Goal: Information Seeking & Learning: Learn about a topic

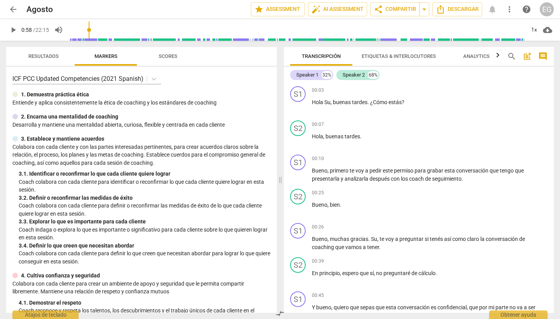
scroll to position [194, 0]
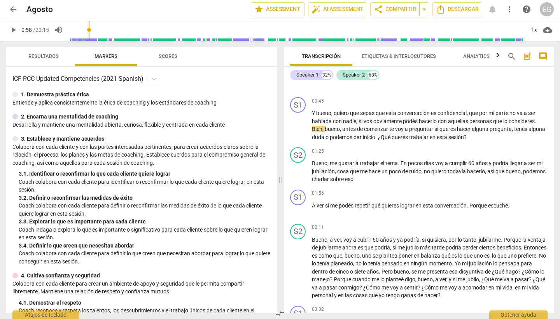
click at [16, 30] on span "play_arrow" at bounding box center [13, 29] width 9 height 9
click at [15, 30] on span "play_arrow" at bounding box center [13, 29] width 9 height 9
type input "58"
click at [14, 9] on span "arrow_back" at bounding box center [13, 9] width 9 height 9
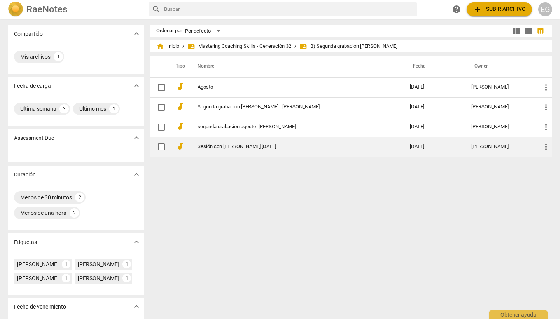
click at [195, 147] on td "Sesión con [PERSON_NAME] [DATE]" at bounding box center [295, 147] width 215 height 20
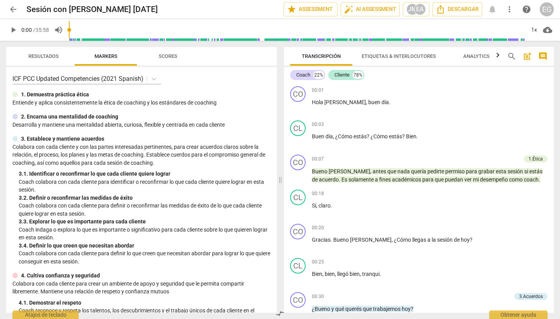
click at [12, 10] on span "arrow_back" at bounding box center [13, 9] width 9 height 9
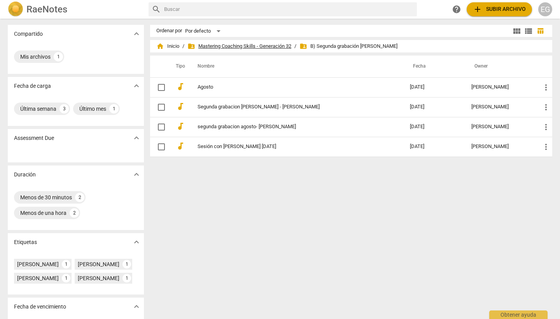
click at [265, 46] on span "folder_shared Mastering Coaching Skills - Generación 32" at bounding box center [239, 46] width 104 height 8
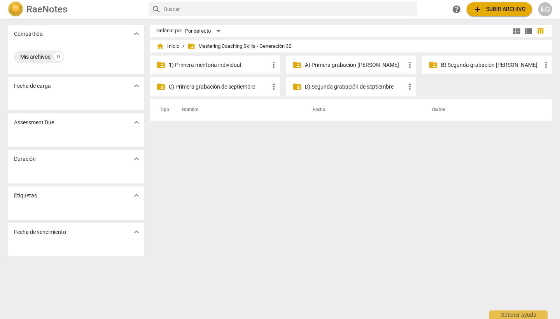
click at [339, 67] on p "A) Primera grabación [PERSON_NAME]" at bounding box center [355, 65] width 100 height 8
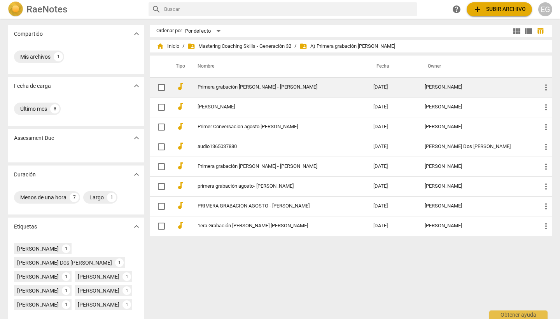
click at [253, 87] on link "Primera grabación [PERSON_NAME] - [PERSON_NAME]" at bounding box center [271, 87] width 148 height 6
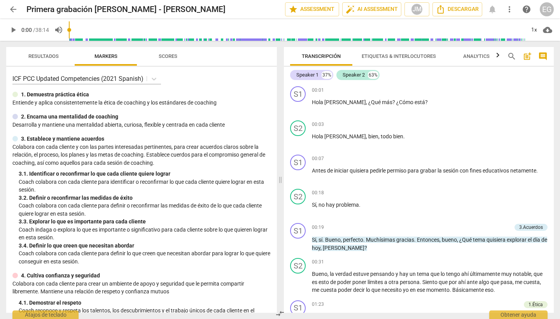
click at [482, 57] on span "Analytics" at bounding box center [476, 56] width 26 height 6
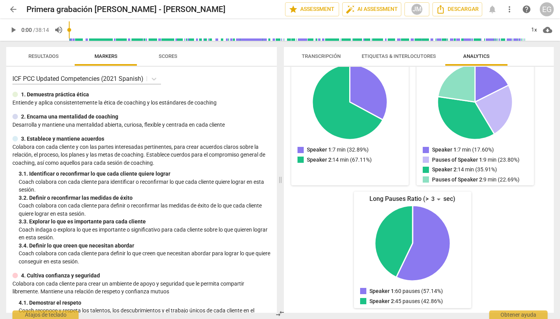
scroll to position [105, 0]
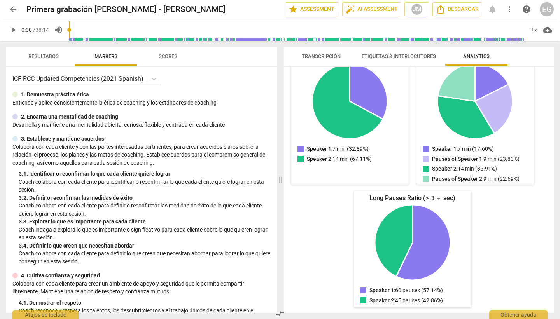
click at [45, 53] on span "Resultados" at bounding box center [43, 56] width 30 height 6
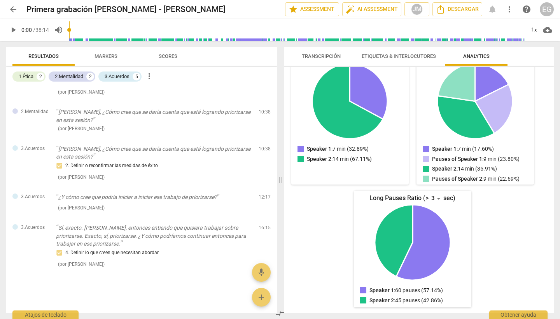
scroll to position [0, 0]
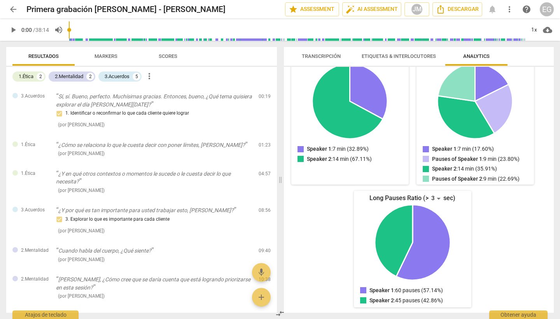
click at [107, 55] on span "Markers" at bounding box center [105, 56] width 23 height 6
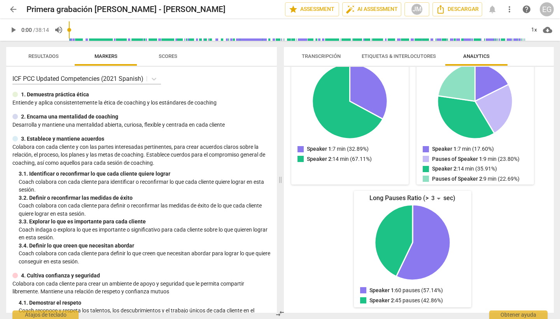
click at [170, 57] on span "Scores" at bounding box center [168, 56] width 19 height 6
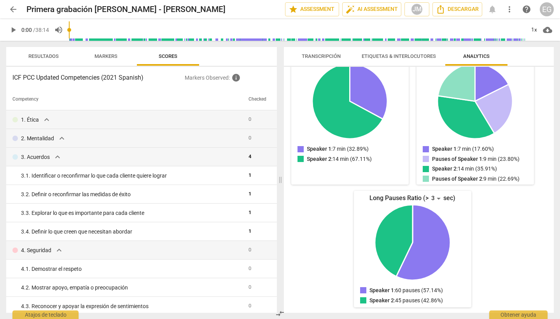
click at [43, 55] on span "Resultados" at bounding box center [43, 56] width 30 height 6
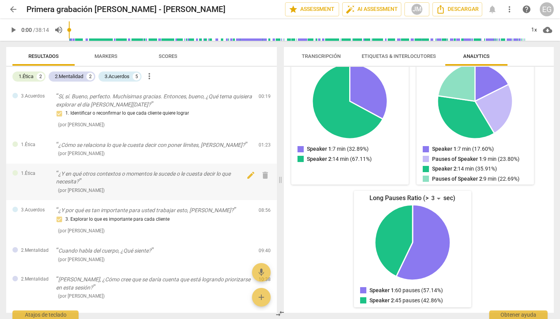
click at [116, 175] on p "¿Y en qué otros contextos o momentos le sucede o le cuesta decir lo que necesit…" at bounding box center [154, 178] width 196 height 16
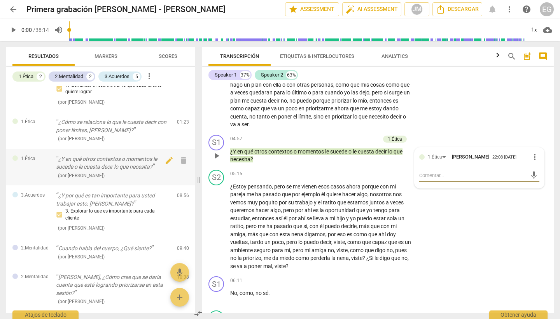
scroll to position [41, 0]
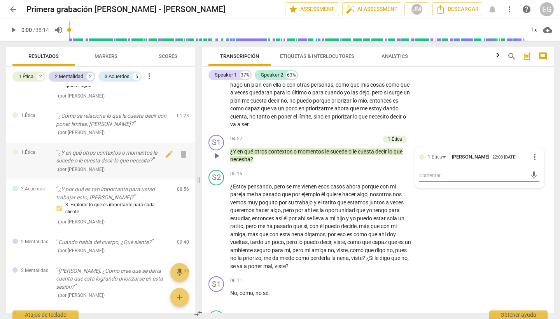
click at [124, 157] on p "¿Y en qué otros contextos o momentos le sucede o le cuesta decir lo que necesit…" at bounding box center [113, 157] width 115 height 16
click at [118, 193] on p "¿Y por qué es tan importante para usted trabajar esto, [PERSON_NAME]?" at bounding box center [113, 193] width 115 height 16
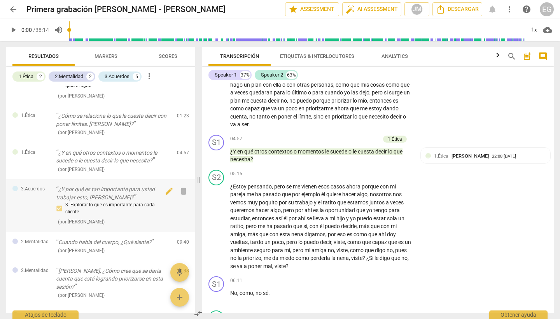
scroll to position [1031, 0]
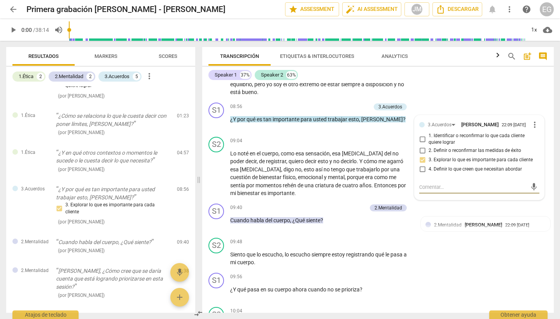
click at [15, 9] on span "arrow_back" at bounding box center [13, 9] width 9 height 9
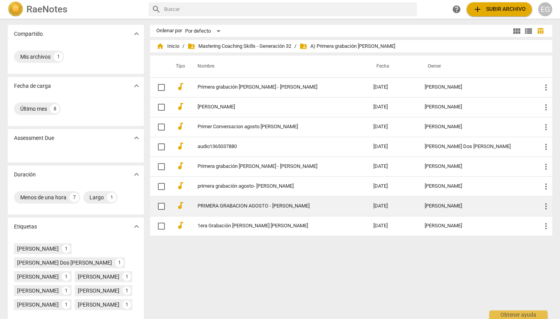
click at [240, 210] on td "PRIMERA GRABACION AGOSTO - [PERSON_NAME]" at bounding box center [277, 206] width 179 height 20
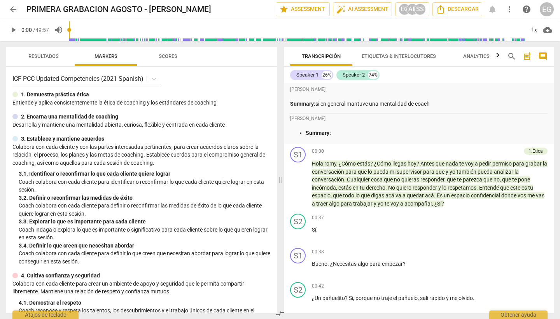
click at [44, 56] on span "Resultados" at bounding box center [43, 56] width 30 height 6
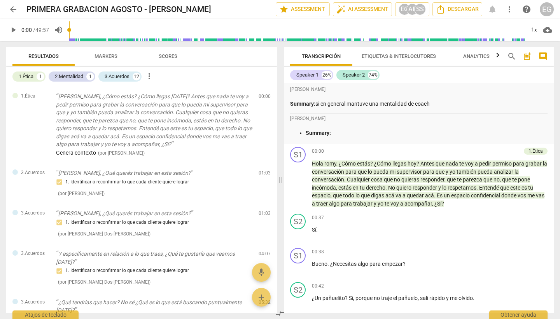
click at [11, 6] on span "arrow_back" at bounding box center [13, 9] width 9 height 9
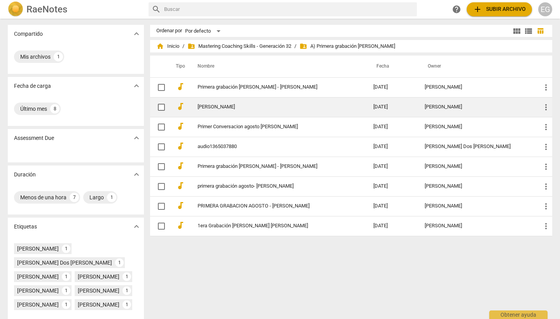
click at [292, 107] on link "[PERSON_NAME]" at bounding box center [271, 107] width 148 height 6
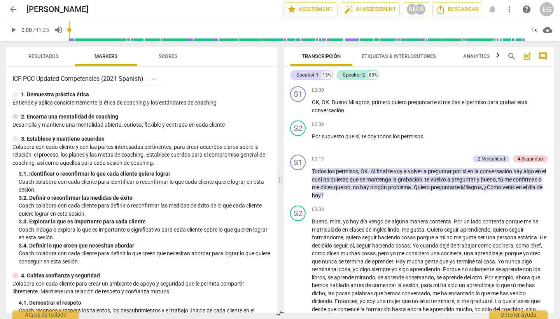
click at [44, 56] on span "Resultados" at bounding box center [43, 56] width 30 height 6
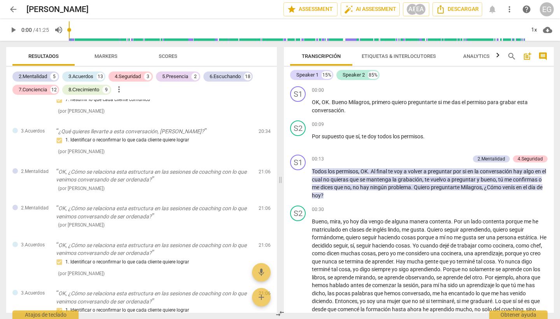
scroll to position [1042, 0]
click at [109, 58] on span "Markers" at bounding box center [105, 56] width 23 height 6
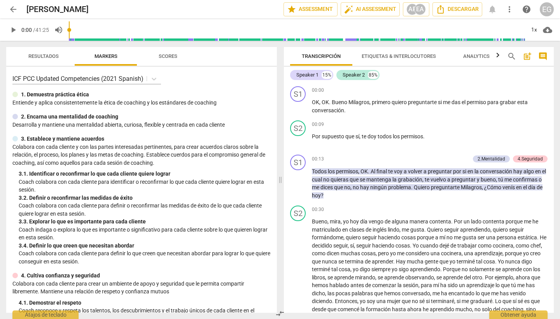
click at [170, 54] on span "Scores" at bounding box center [168, 56] width 19 height 6
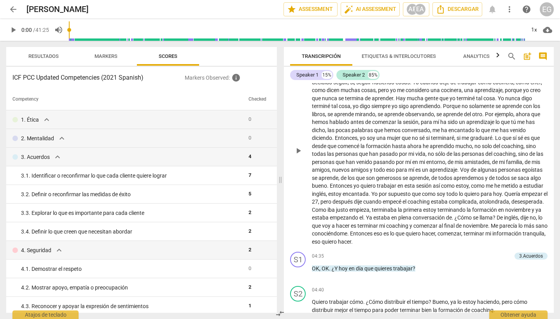
scroll to position [164, 0]
click at [14, 11] on span "arrow_back" at bounding box center [13, 9] width 9 height 9
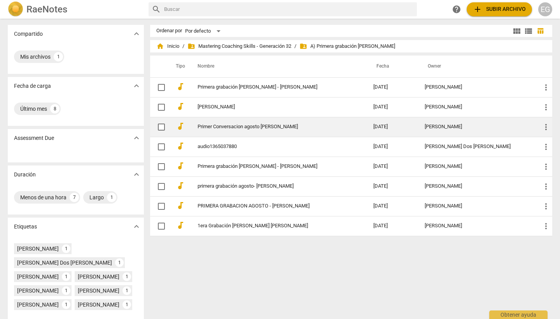
click at [231, 128] on link "Primer Conversacion agosto [PERSON_NAME]" at bounding box center [271, 127] width 148 height 6
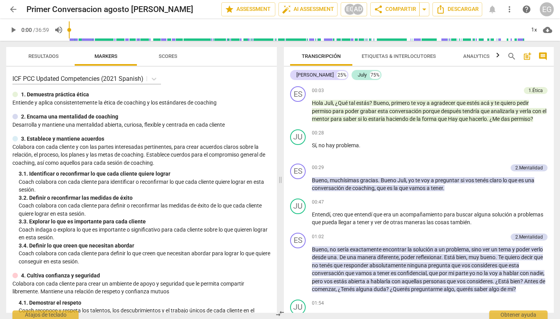
click at [46, 56] on span "Resultados" at bounding box center [43, 56] width 30 height 6
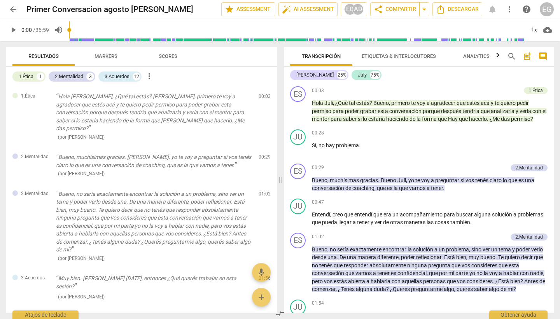
click at [12, 7] on span "arrow_back" at bounding box center [13, 9] width 9 height 9
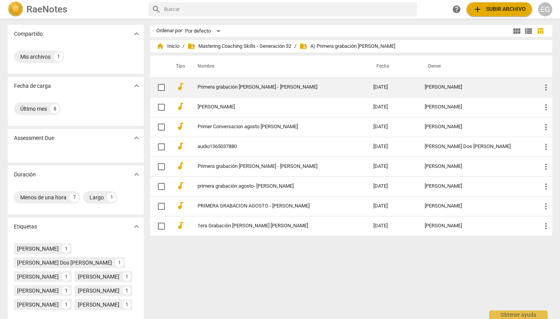
click at [291, 87] on link "Primera grabación [PERSON_NAME] - [PERSON_NAME]" at bounding box center [271, 87] width 148 height 6
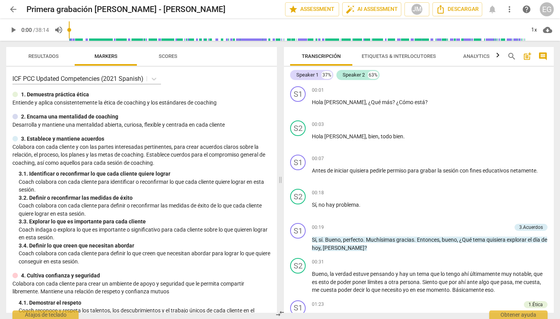
click at [44, 56] on span "Resultados" at bounding box center [43, 56] width 30 height 6
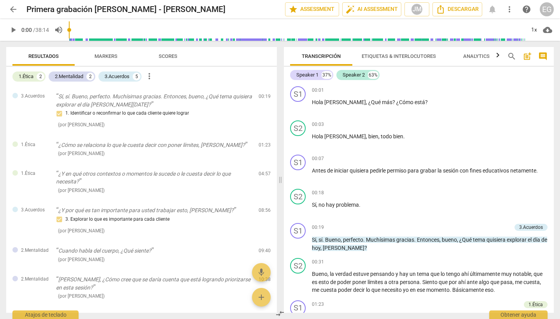
click at [15, 9] on span "arrow_back" at bounding box center [13, 9] width 9 height 9
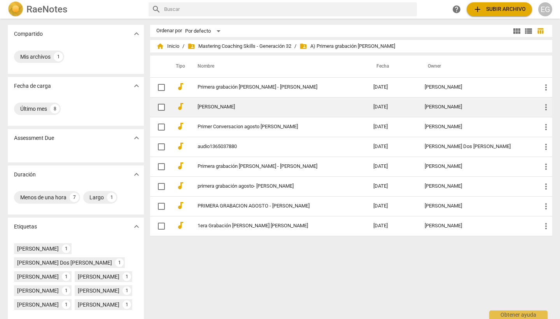
click at [230, 109] on link "[PERSON_NAME]" at bounding box center [271, 107] width 148 height 6
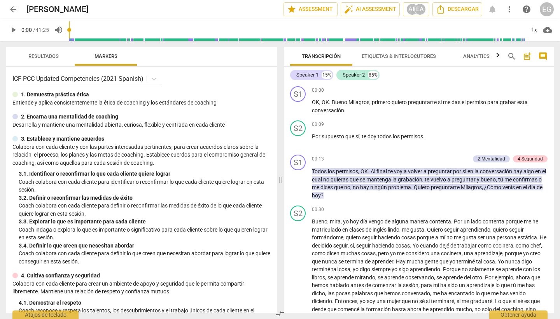
click at [51, 58] on span "Resultados" at bounding box center [43, 56] width 30 height 6
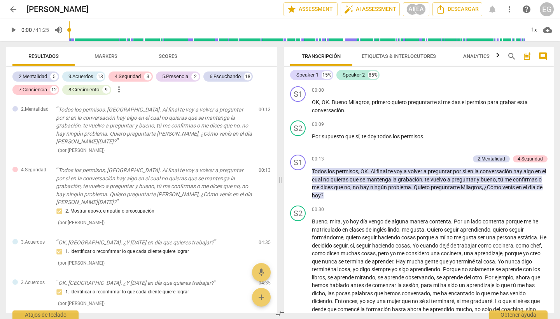
click at [15, 9] on span "arrow_back" at bounding box center [13, 9] width 9 height 9
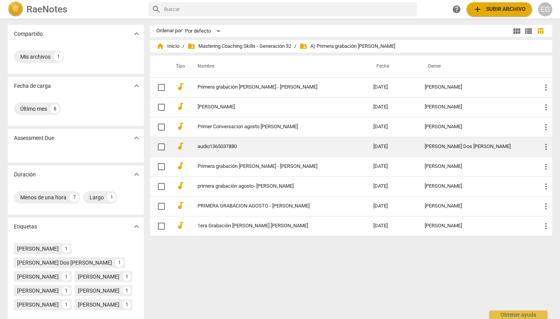
click at [225, 148] on link "audio1365037880" at bounding box center [271, 147] width 148 height 6
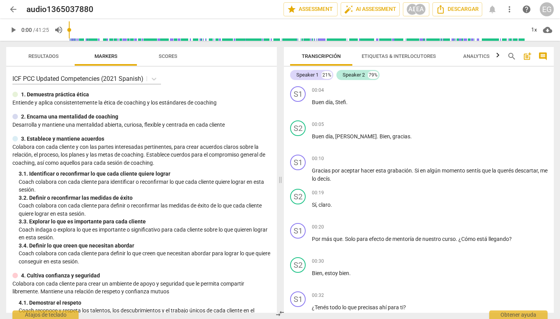
click at [43, 55] on span "Resultados" at bounding box center [43, 56] width 30 height 6
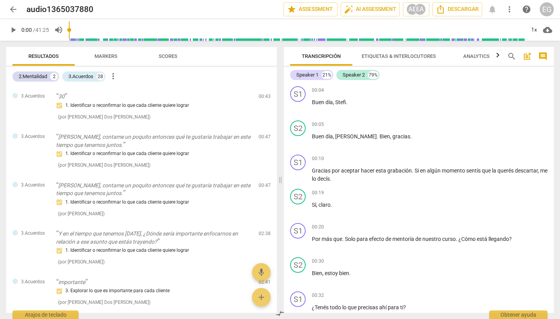
click at [12, 9] on span "arrow_back" at bounding box center [13, 9] width 9 height 9
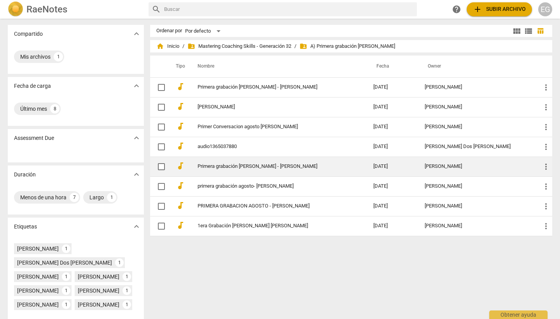
click at [237, 168] on link "Primera grabación [PERSON_NAME] - [PERSON_NAME]" at bounding box center [271, 167] width 148 height 6
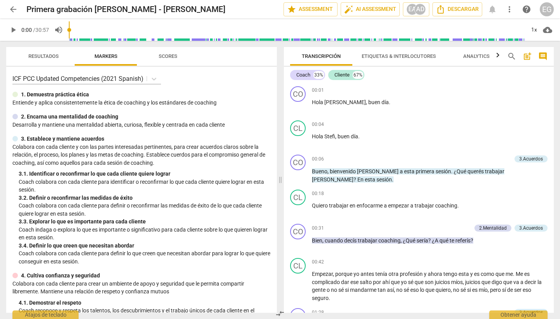
click at [41, 58] on span "Resultados" at bounding box center [43, 56] width 30 height 6
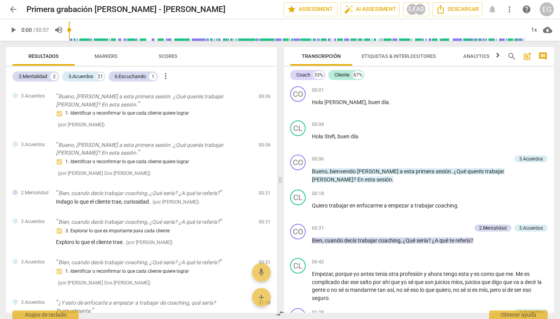
click at [13, 7] on span "arrow_back" at bounding box center [13, 9] width 9 height 9
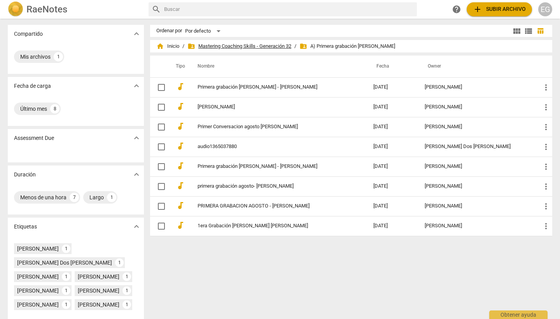
click at [217, 46] on span "folder_shared Mastering Coaching Skills - Generación 32" at bounding box center [239, 46] width 104 height 8
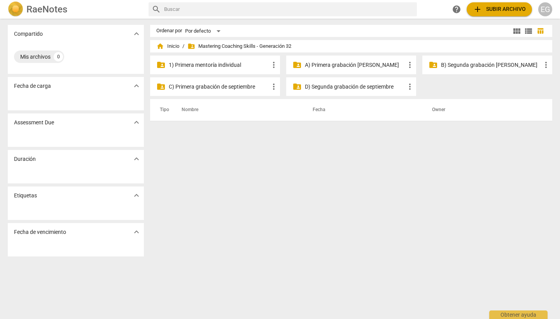
click at [210, 63] on p "1) Primera mentoría individual" at bounding box center [219, 65] width 100 height 8
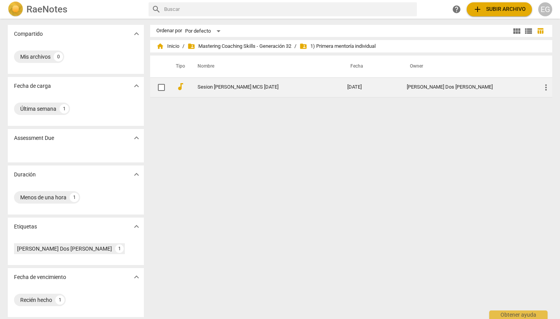
click at [236, 89] on link "Sesion [PERSON_NAME] MCS [DATE]" at bounding box center [258, 87] width 122 height 6
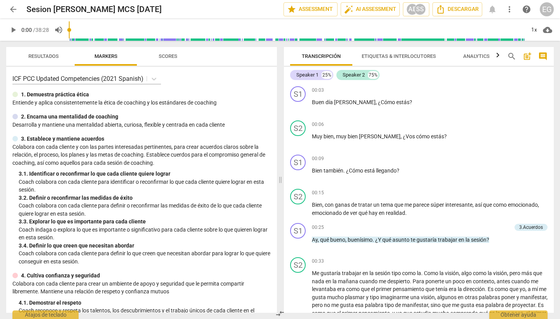
click at [43, 56] on span "Resultados" at bounding box center [43, 56] width 30 height 6
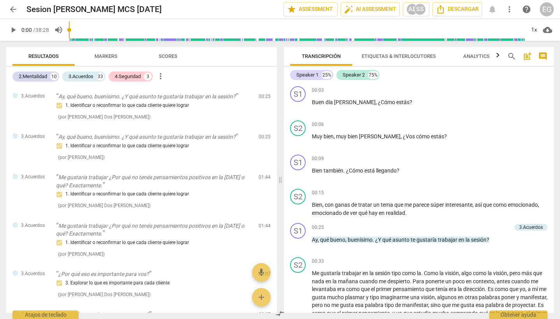
click at [15, 6] on span "arrow_back" at bounding box center [13, 9] width 9 height 9
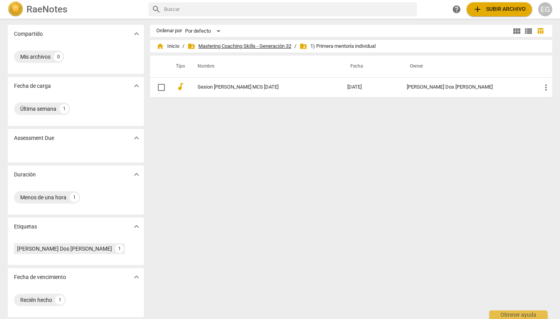
click at [231, 46] on span "folder_shared Mastering Coaching Skills - Generación 32" at bounding box center [239, 46] width 104 height 8
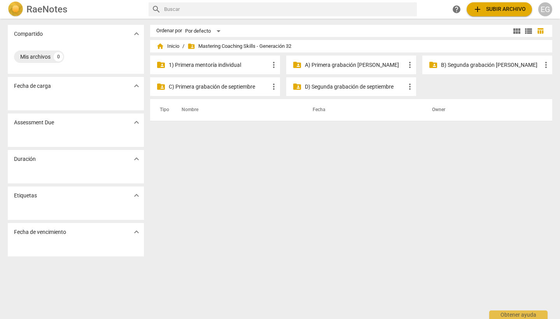
click at [472, 65] on p "B) Segunda grabación [PERSON_NAME]" at bounding box center [491, 65] width 100 height 8
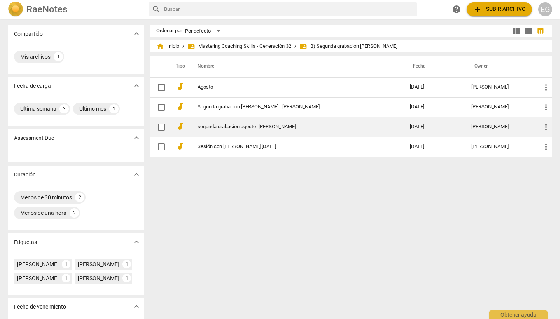
click at [261, 128] on link "segunda grabacion agosto- [PERSON_NAME]" at bounding box center [289, 127] width 184 height 6
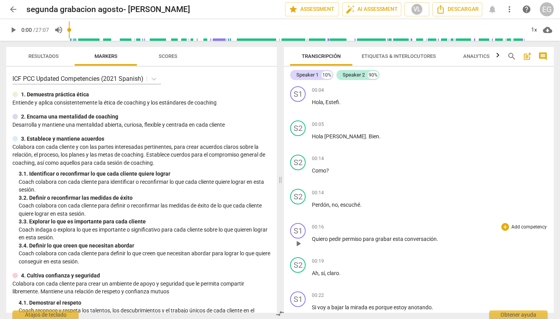
click at [519, 225] on p "Add competency" at bounding box center [528, 227] width 37 height 7
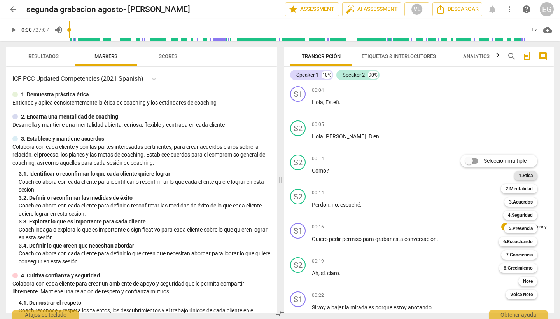
click at [528, 174] on b "1.Ética" at bounding box center [526, 175] width 14 height 9
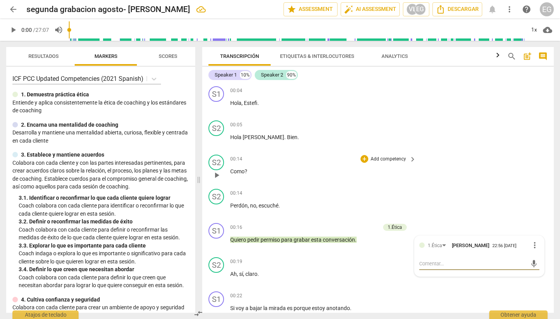
click at [304, 155] on div "00:14 + Add competency keyboard_arrow_right" at bounding box center [323, 159] width 187 height 9
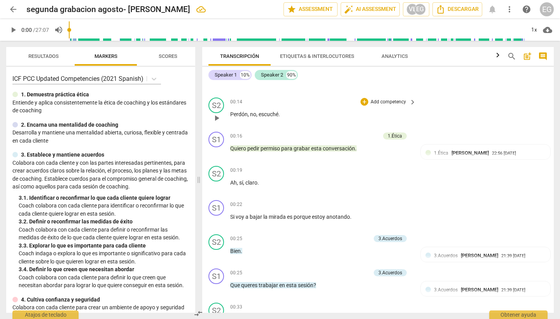
scroll to position [94, 0]
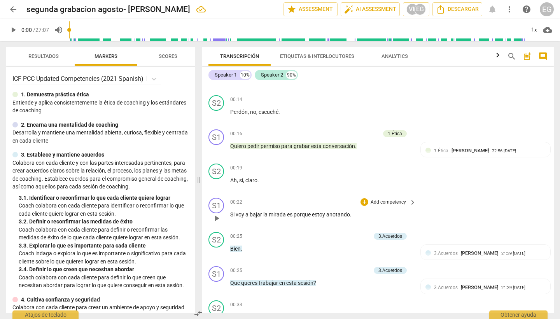
click at [400, 200] on p "Add competency" at bounding box center [388, 202] width 37 height 7
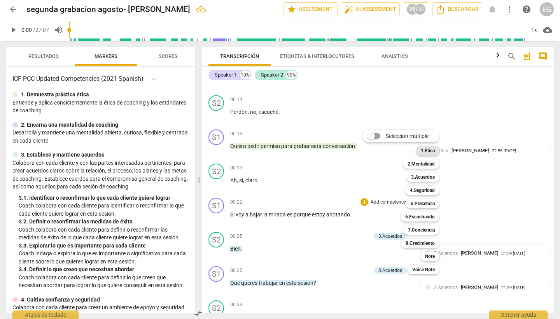
click at [430, 152] on b "1.Ética" at bounding box center [428, 150] width 14 height 9
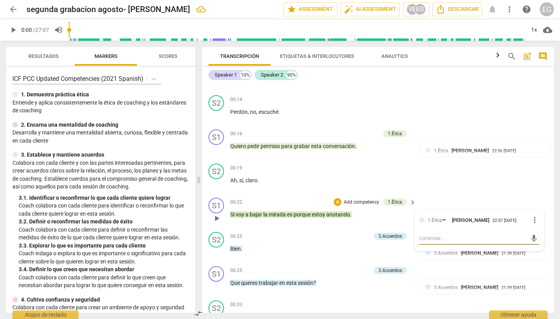
type textarea "E"
type textarea "Es"
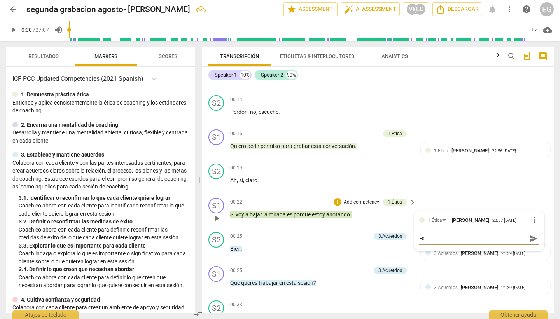
type textarea "Es"
type textarea "Es c"
type textarea "Es cl"
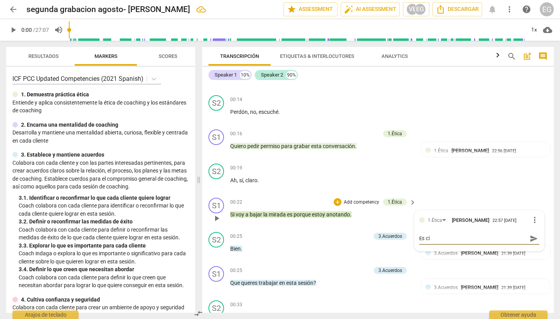
type textarea "Es cla"
type textarea "Es clar"
type textarea "Es clari"
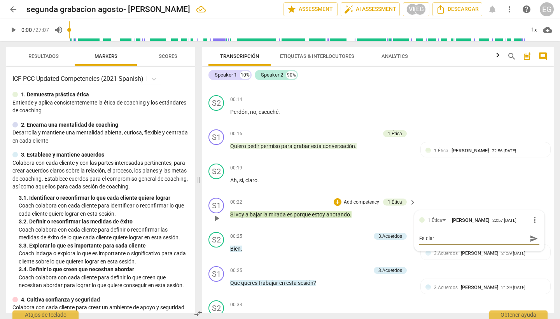
type textarea "Es clari"
type textarea "Es clarid"
type textarea "Es clarida"
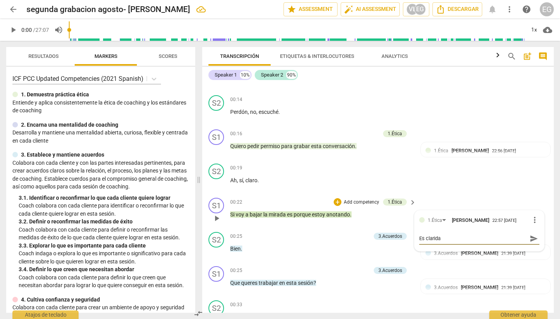
type textarea "Es claridad"
type textarea "Es claridad a"
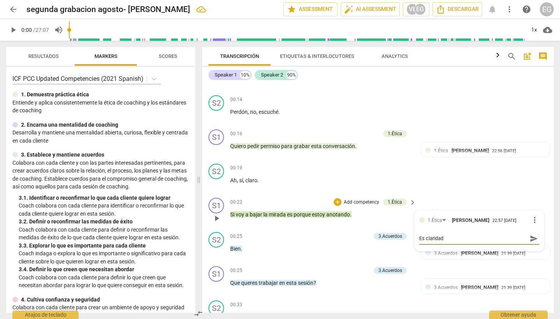
type textarea "Es claridad a"
type textarea "Es claridad al"
type textarea "Es claridad al c"
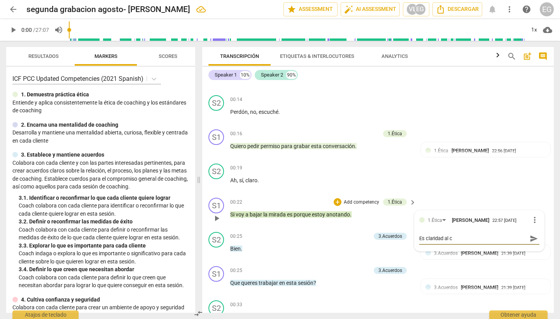
type textarea "Es claridad al cl"
type textarea "Es claridad al cli"
type textarea "Es claridad al clie"
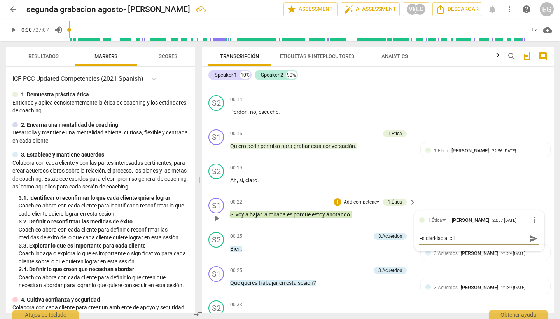
type textarea "Es claridad al clie"
type textarea "Es claridad al clien"
type textarea "Es claridad al client"
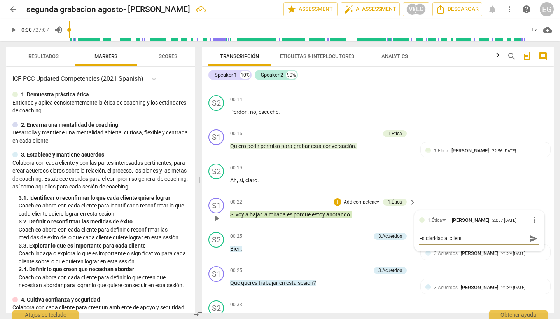
type textarea "Es claridad al cliente"
type textarea "Es claridad al cliente p"
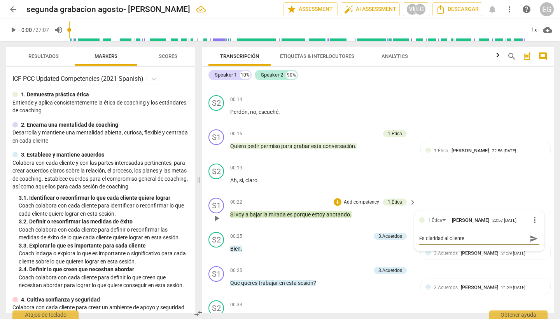
type textarea "Es claridad al cliente p"
type textarea "Es claridad al cliente po"
type textarea "Es claridad al cliente por"
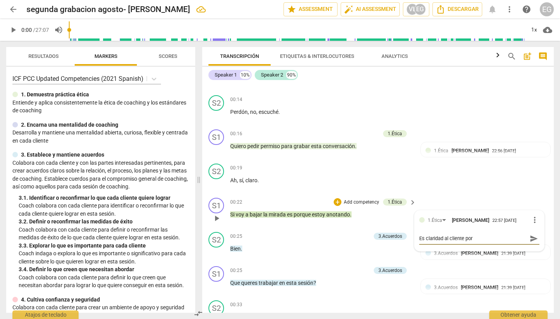
type textarea "Es claridad al cliente porq"
type textarea "Es claridad al cliente porqu"
type textarea "Es claridad al cliente porque"
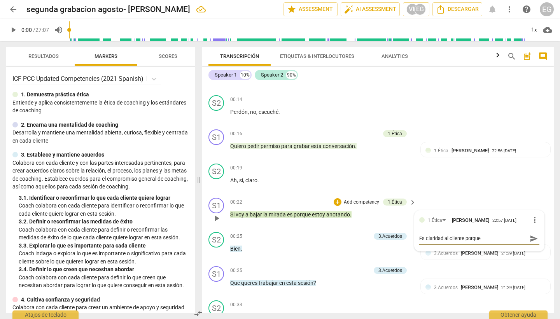
type textarea "Es claridad al cliente porque"
type textarea "Es claridad al cliente porque v"
type textarea "Es claridad al cliente porque va"
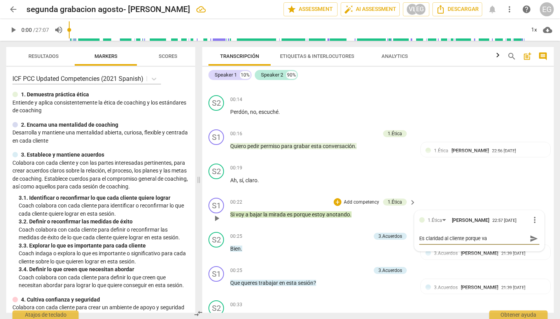
type textarea "Es claridad al cliente porque va"
type textarea "Es claridad al cliente porque va a"
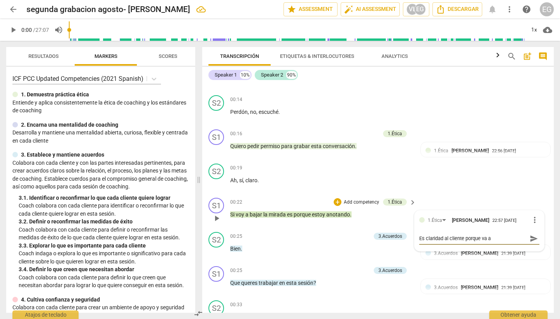
type textarea "Es claridad al cliente porque va a"
type textarea "Es claridad al cliente porque va a d"
type textarea "Es claridad al cliente porque va a de"
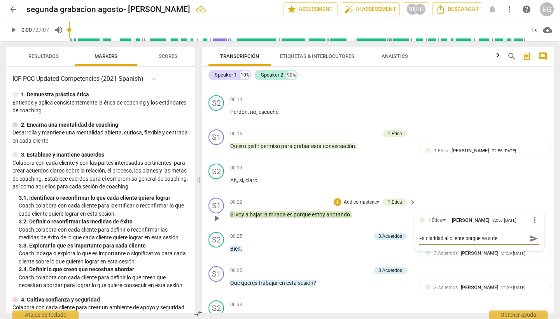
type textarea "Es claridad al cliente porque va a des"
type textarea "Es claridad al cliente porque va a desv"
type textarea "Es claridad al cliente porque va a desvi"
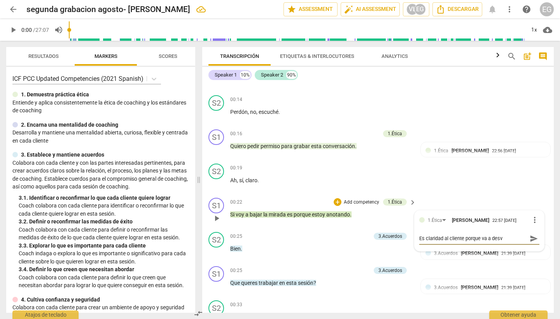
type textarea "Es claridad al cliente porque va a desvi"
type textarea "Es claridad al cliente porque va a desvia"
type textarea "Es claridad al cliente porque va a desviar"
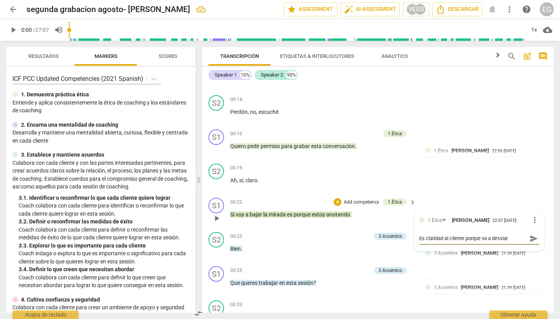
type textarea "Es claridad al cliente porque va a desviar l"
type textarea "Es claridad al cliente porque va a desviar la"
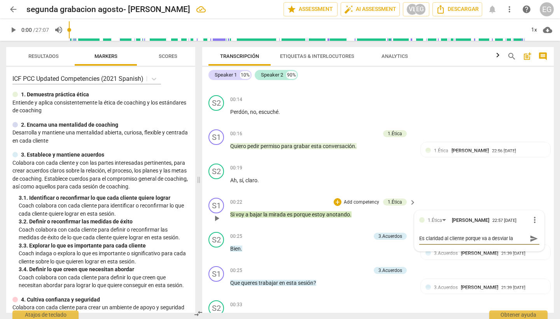
type textarea "Es claridad al cliente porque va a desviar la"
type textarea "Es claridad al cliente porque va a desviar la m"
type textarea "Es claridad al cliente porque va a desviar la mi"
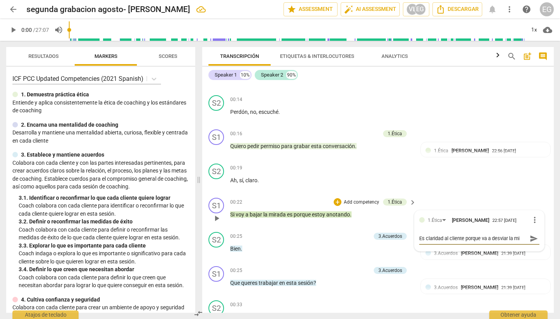
type textarea "Es claridad al cliente porque va a desviar la mir"
type textarea "Es claridad al cliente porque va a desviar la mira"
type textarea "Es claridad al cliente porque va a desviar la mirad"
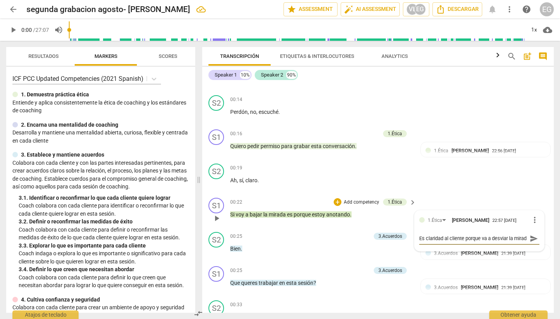
scroll to position [7, 0]
type textarea "Es claridad al cliente porque va a desviar la mirada"
click at [466, 240] on textarea "Es claridad al cliente porque va a desviar la mirada" at bounding box center [473, 242] width 108 height 15
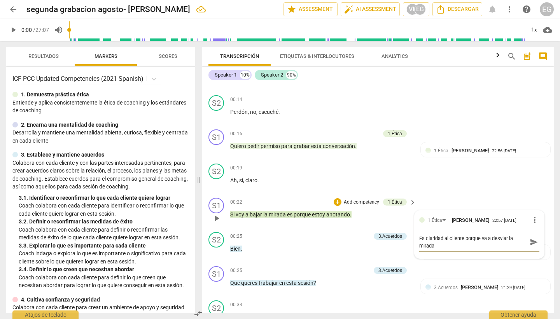
click at [419, 237] on textarea "Es claridad al cliente porque va a desviar la mirada" at bounding box center [473, 242] width 108 height 15
type textarea "Es claridad al cliente porque va a desviar la rmirada"
type textarea "Es claridad al cliente porque va a desviar la remirada"
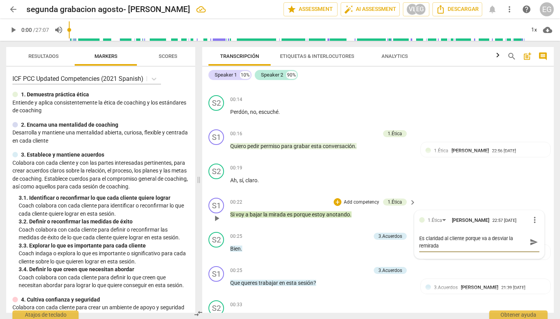
type textarea "Es claridad al cliente porque va a desviar la resmirada"
type textarea "Es claridad al cliente porque va a desviar la resemirada"
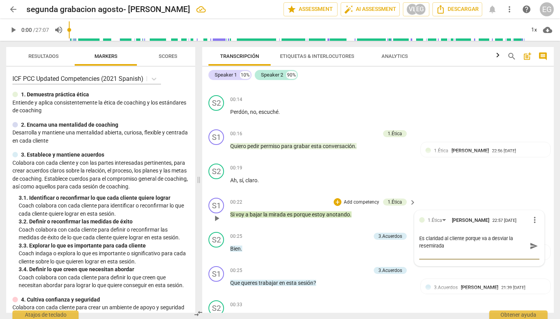
type textarea "Es claridad al cliente porque va a desviar la resmirada"
type textarea "Es claridad al cliente porque va a desviar la remirada"
type textarea "Es claridad al cliente porque va a desviar la rmirada"
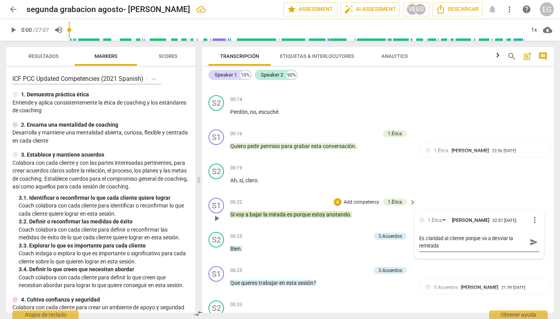
type textarea "Es claridad al cliente porque va a desviar la rmirada"
type textarea "Es claridad al cliente porque va a desviar la mirada"
click at [442, 245] on textarea "Es claridad al cliente porque va a desviar la mirada" at bounding box center [473, 242] width 108 height 15
type textarea "Es claridad al cliente porque va a desviar la mirada."
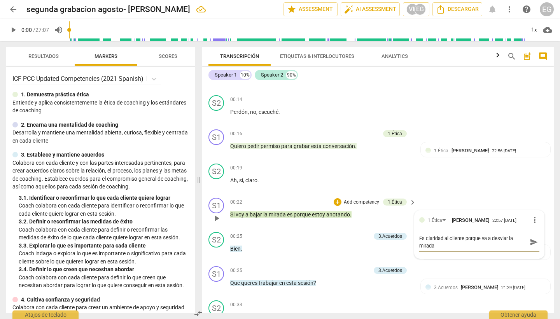
type textarea "Es claridad al cliente porque va a desviar la mirada."
type textarea "Es claridad al cliente porque va a desviar la mirada. R"
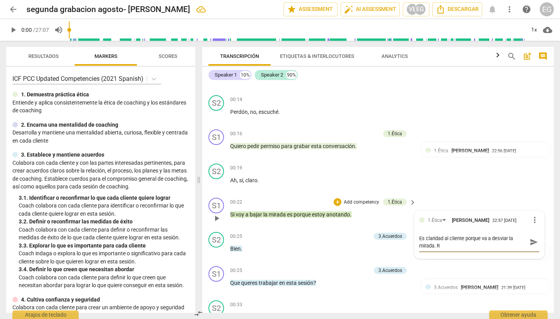
type textarea "Es claridad al cliente porque va a desviar la mirada. Re"
type textarea "Es claridad al cliente porque va a desviar la mirada. Res"
type textarea "Es claridad al cliente porque va a desviar la mirada. Resp"
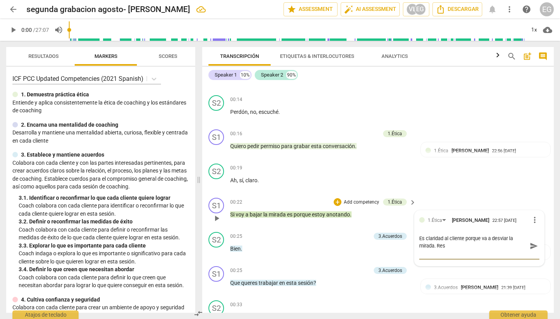
type textarea "Es claridad al cliente porque va a desviar la mirada. Resp"
type textarea "Es claridad al cliente porque va a desviar la mirada. Respe"
type textarea "Es claridad al cliente porque va a desviar la mirada. Respet"
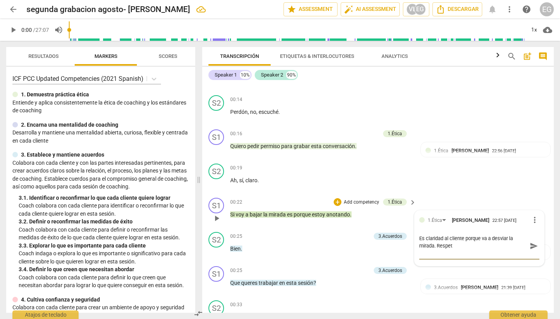
type textarea "Es claridad al cliente porque va a desviar la mirada. Respeto"
click at [533, 250] on span "send" at bounding box center [533, 249] width 9 height 9
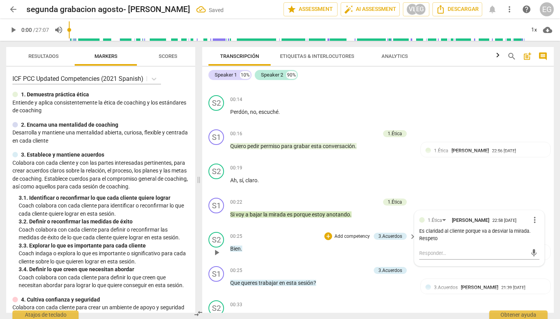
click at [326, 230] on div "S2 play_arrow pause 00:25 + Add competency 3.Acuerdos keyboard_arrow_right Bien…" at bounding box center [377, 246] width 351 height 34
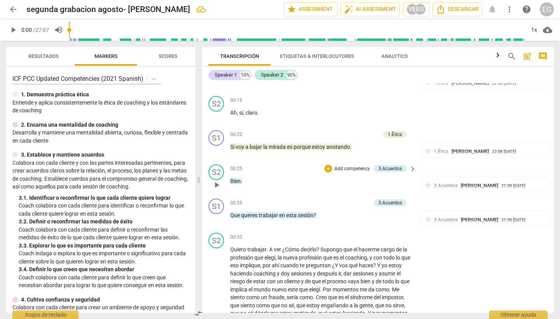
scroll to position [171, 0]
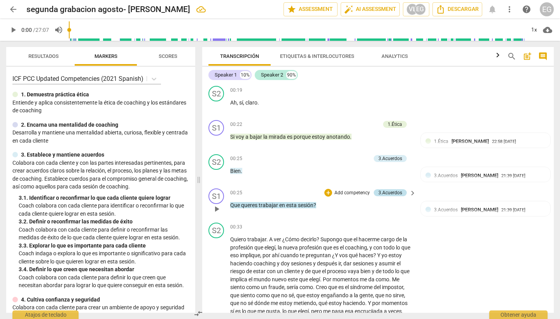
click at [389, 189] on div "3.Acuerdos" at bounding box center [390, 192] width 24 height 7
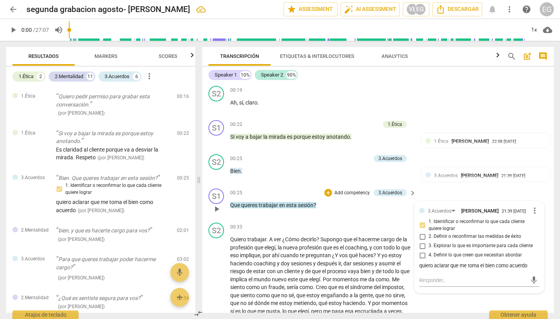
click at [451, 225] on span "1. Identificar o reconfirmar lo que cada cliente quiere lograr" at bounding box center [482, 225] width 108 height 14
click at [428, 225] on input "1. Identificar o reconfirmar lo que cada cliente quiere lograr" at bounding box center [422, 225] width 12 height 9
click at [451, 225] on span "1. Identificar o reconfirmar lo que cada cliente quiere lograr" at bounding box center [482, 225] width 108 height 14
click at [428, 225] on input "1. Identificar o reconfirmar lo que cada cliente quiere lograr" at bounding box center [422, 225] width 12 height 9
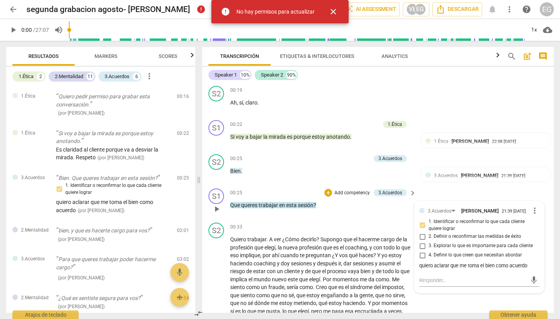
click at [422, 225] on input "1. Identificar o reconfirmar lo que cada cliente quiere lograr" at bounding box center [422, 225] width 12 height 9
click at [420, 223] on input "1. Identificar o reconfirmar lo que cada cliente quiere lograr" at bounding box center [422, 225] width 12 height 9
checkbox input "true"
click at [372, 208] on p "Que queres trabajar en esta sesión ?" at bounding box center [321, 205] width 182 height 8
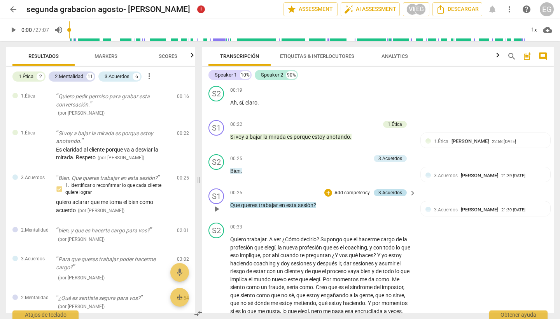
click at [389, 192] on div "3.Acuerdos" at bounding box center [390, 192] width 24 height 7
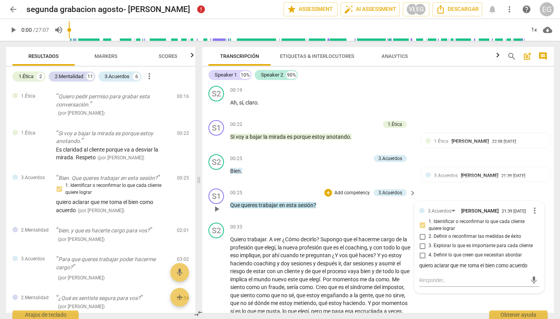
click at [421, 211] on div at bounding box center [421, 210] width 5 height 5
click at [328, 193] on div "+" at bounding box center [328, 193] width 8 height 8
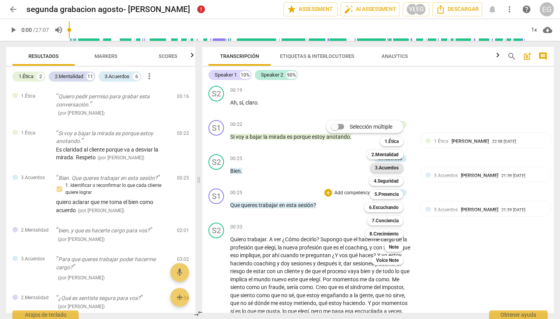
click at [389, 167] on b "3.Acuerdos" at bounding box center [387, 167] width 24 height 9
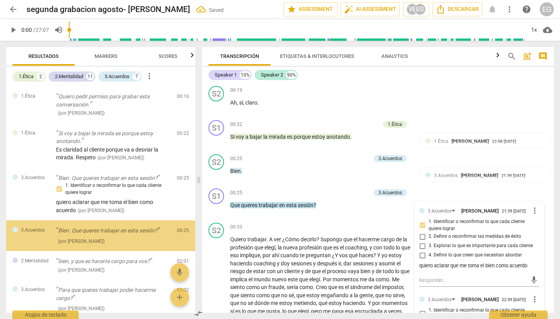
scroll to position [36, 0]
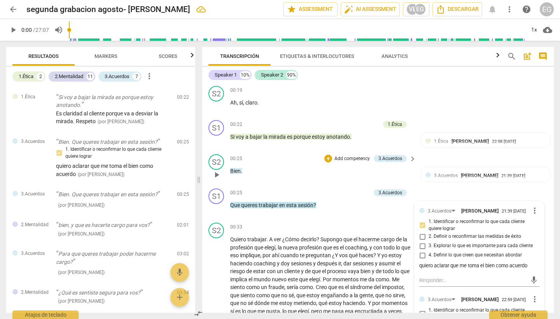
click at [282, 183] on div "S2 play_arrow pause 00:25 + Add competency 3.Acuerdos keyboard_arrow_right Bien…" at bounding box center [377, 168] width 351 height 34
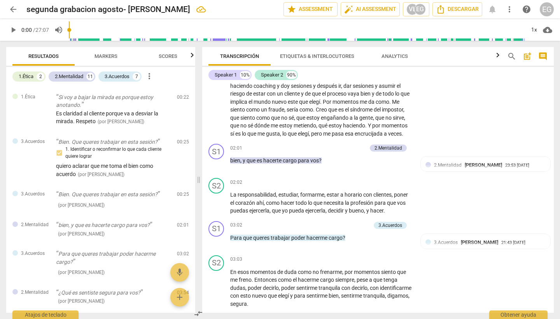
scroll to position [349, 0]
click at [105, 55] on span "Markers" at bounding box center [105, 56] width 23 height 6
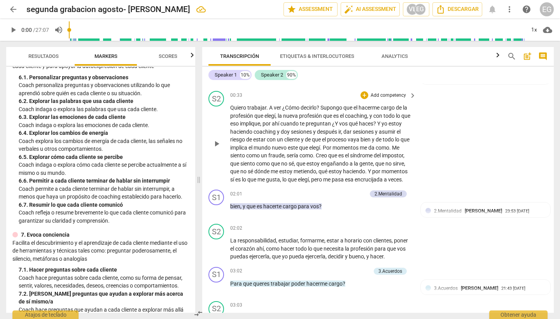
scroll to position [302, 0]
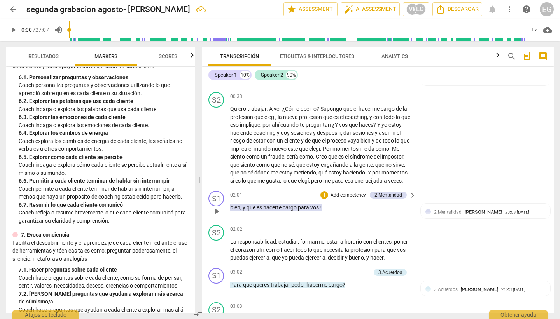
click at [347, 199] on p "Add competency" at bounding box center [348, 195] width 37 height 7
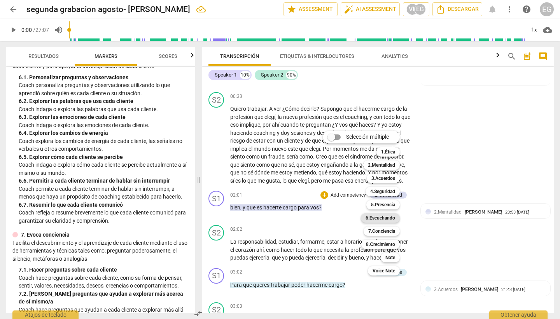
click at [380, 218] on b "6.Escuchando" at bounding box center [380, 217] width 30 height 9
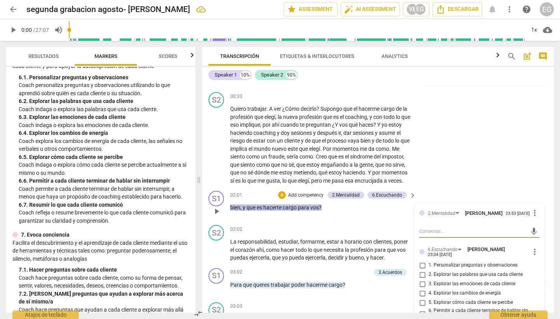
click at [421, 279] on input "2. Explorar las palabras que usa cada cliente" at bounding box center [422, 274] width 12 height 9
checkbox input "true"
click at [433, 235] on textarea at bounding box center [473, 231] width 108 height 7
click at [479, 180] on div "S2 play_arrow pause 00:33 + Add competency keyboard_arrow_right Quiero trabajar…" at bounding box center [377, 138] width 351 height 99
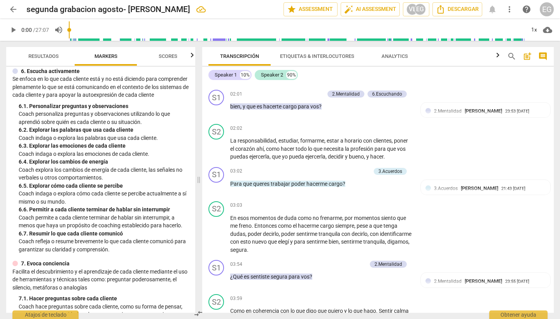
scroll to position [404, 0]
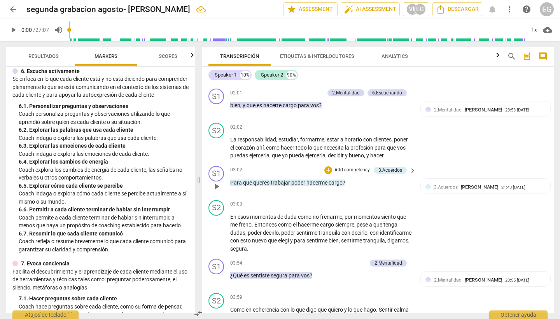
click at [357, 174] on p "Add competency" at bounding box center [351, 170] width 37 height 7
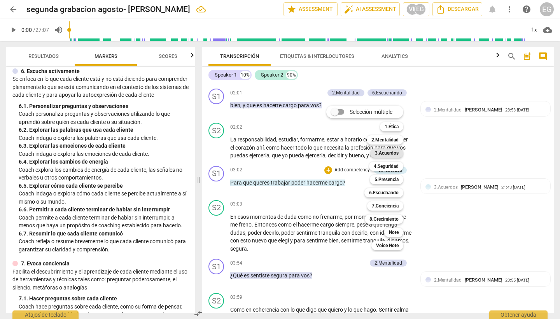
click at [391, 153] on b "3.Acuerdos" at bounding box center [387, 152] width 24 height 9
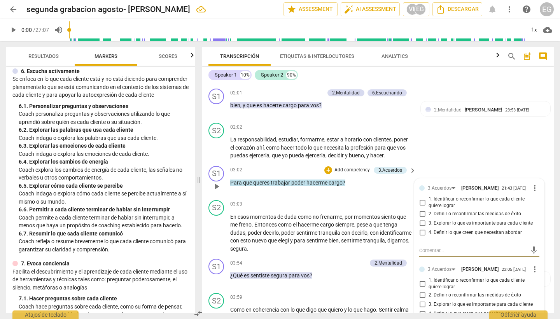
click at [423, 228] on input "3. Explorar lo que es importante para cada cliente" at bounding box center [422, 223] width 12 height 9
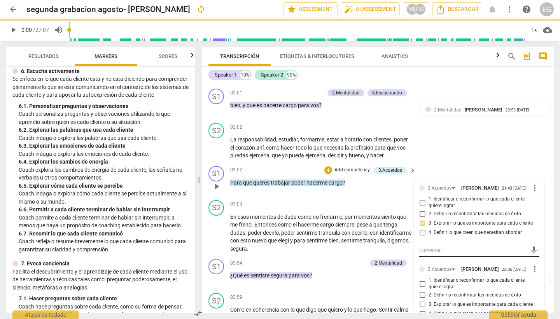
checkbox input "false"
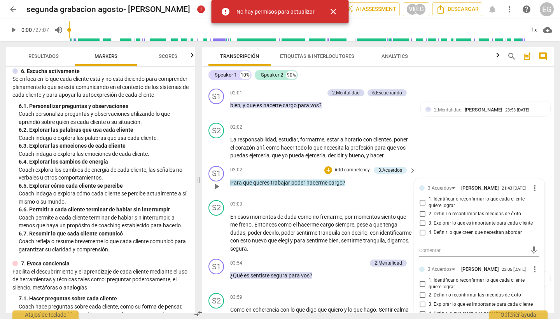
click at [340, 174] on p "Add competency" at bounding box center [351, 170] width 37 height 7
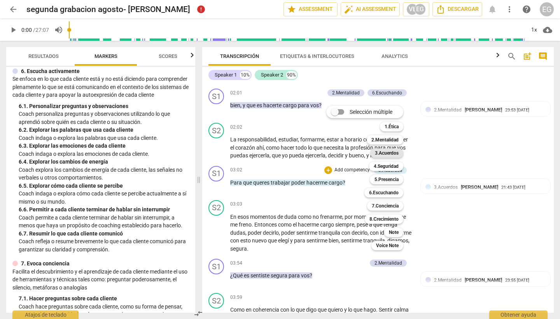
click at [391, 152] on b "3.Acuerdos" at bounding box center [387, 152] width 24 height 9
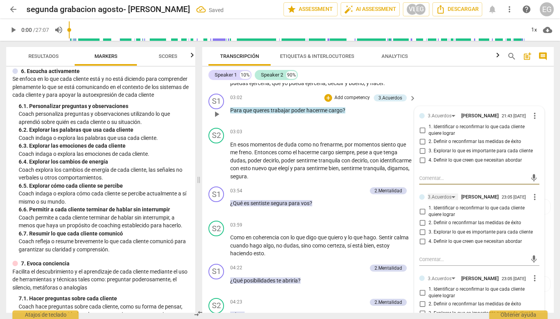
scroll to position [488, 0]
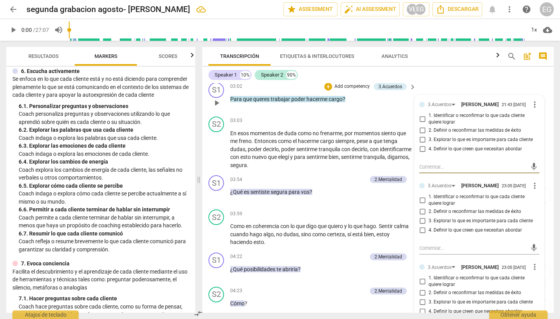
click at [423, 226] on input "3. Explorar lo que es importante para cada cliente" at bounding box center [422, 221] width 12 height 9
checkbox input "true"
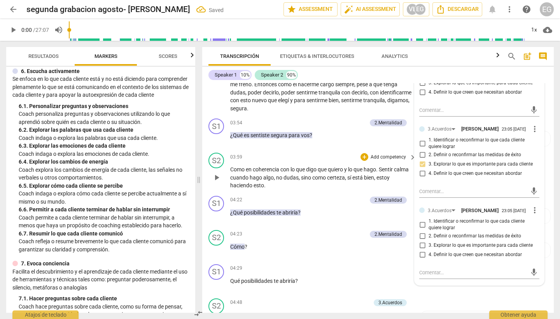
scroll to position [551, 0]
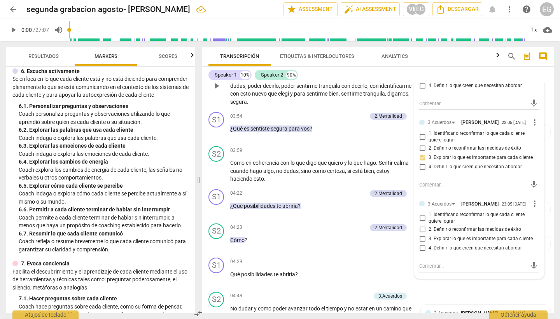
click at [320, 109] on div "S2 play_arrow pause 03:03 + Add competency keyboard_arrow_right En esos momento…" at bounding box center [377, 79] width 351 height 59
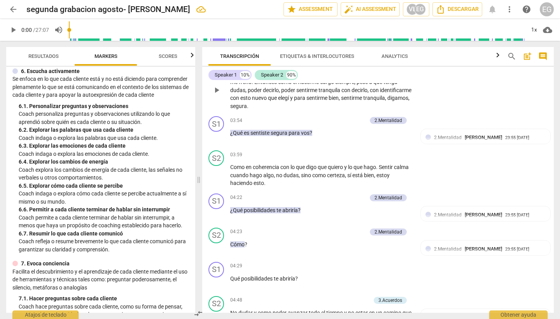
scroll to position [553, 0]
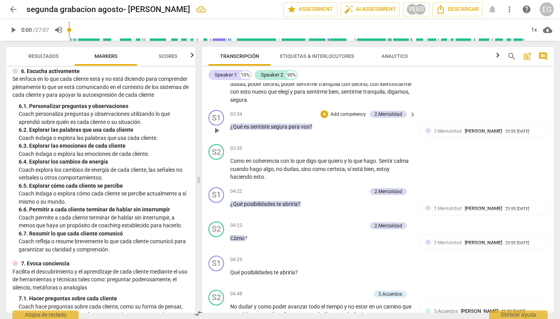
click at [351, 118] on p "Add competency" at bounding box center [348, 114] width 37 height 7
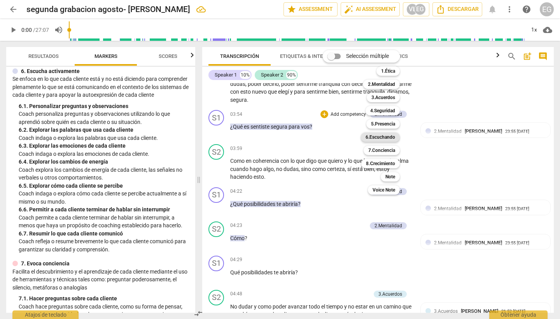
click at [383, 138] on b "6.Escuchando" at bounding box center [380, 137] width 30 height 9
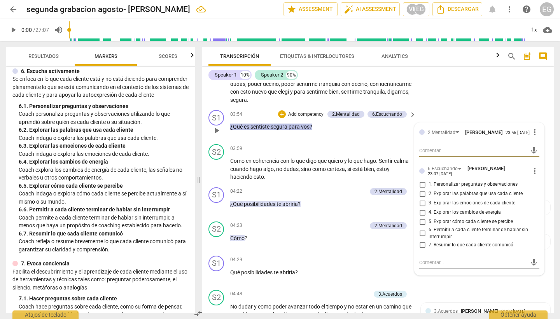
click at [422, 199] on input "2. Explorar las palabras que usa cada cliente" at bounding box center [422, 193] width 12 height 9
checkbox input "true"
click at [461, 102] on div "S2 play_arrow pause 03:03 + Add competency keyboard_arrow_right En esos momento…" at bounding box center [377, 77] width 351 height 59
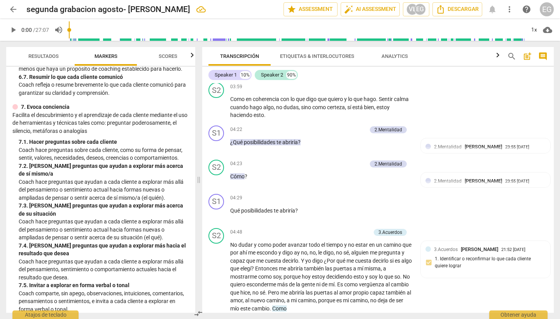
scroll to position [643, 0]
click at [343, 133] on p "Add competency" at bounding box center [348, 129] width 37 height 7
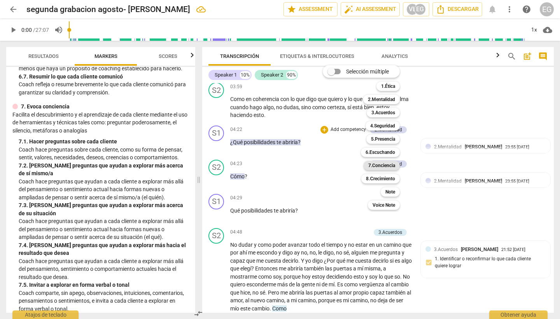
click at [387, 165] on b "7.Conciencia" at bounding box center [381, 165] width 27 height 9
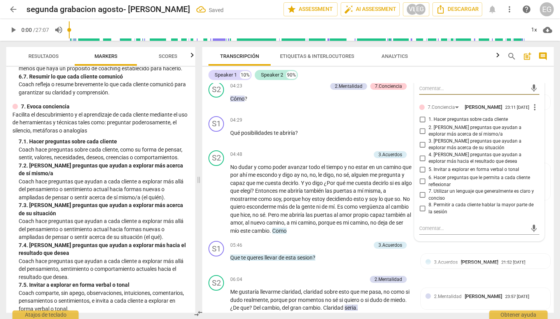
scroll to position [696, 0]
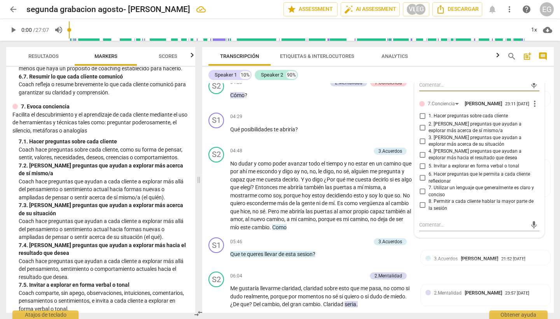
click at [424, 196] on input "7. Utilizar un lenguaje que generalmente es claro y conciso" at bounding box center [422, 191] width 12 height 9
checkbox input "true"
click at [425, 229] on textarea at bounding box center [473, 224] width 108 height 7
click at [531, 108] on span "more_vert" at bounding box center [534, 103] width 9 height 9
click at [538, 131] on li "Borrar" at bounding box center [540, 130] width 27 height 15
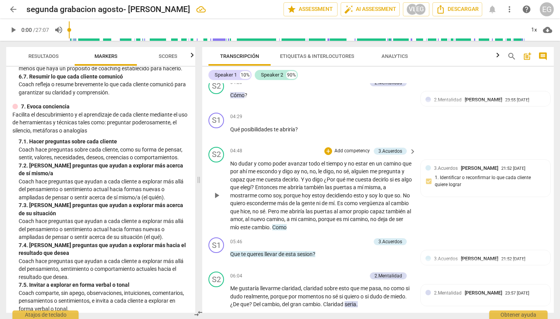
click at [359, 155] on p "Add competency" at bounding box center [351, 151] width 37 height 7
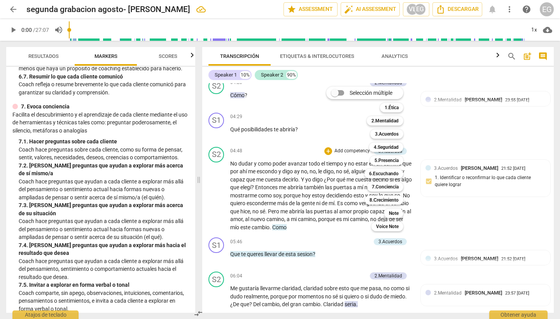
click at [283, 98] on div at bounding box center [280, 159] width 560 height 319
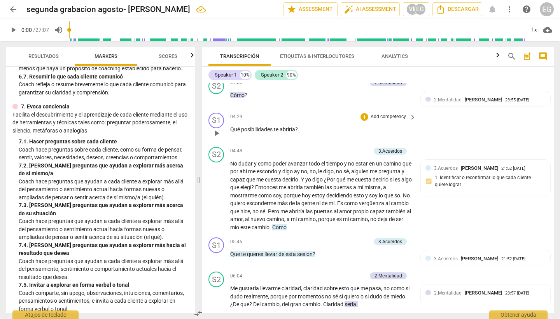
click at [216, 138] on span "play_arrow" at bounding box center [216, 133] width 9 height 9
click at [216, 138] on span "pause" at bounding box center [216, 133] width 9 height 9
type input "270"
click at [286, 133] on span "abriría" at bounding box center [287, 129] width 16 height 6
click at [379, 120] on p "Add competency" at bounding box center [388, 116] width 37 height 7
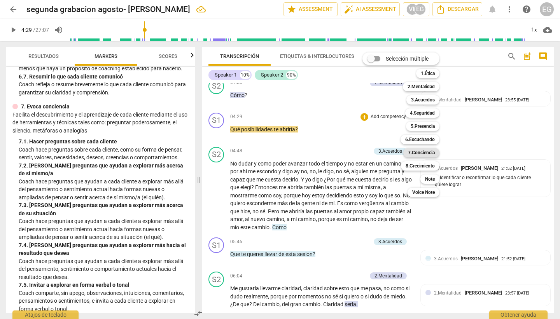
click at [425, 154] on b "7.Conciencia" at bounding box center [421, 152] width 27 height 9
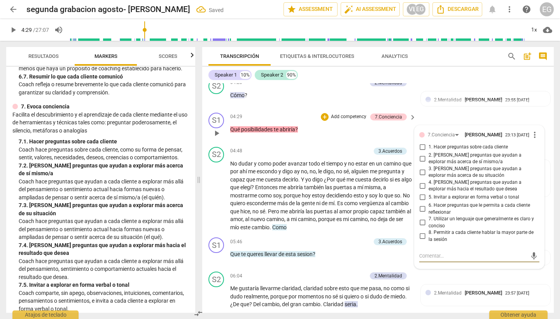
click at [422, 227] on input "7. Utilizar un lenguaje que generalmente es claro y conciso" at bounding box center [422, 222] width 12 height 9
checkbox input "true"
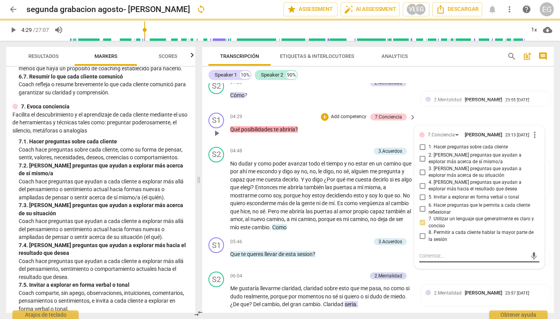
click at [429, 260] on textarea at bounding box center [473, 255] width 108 height 7
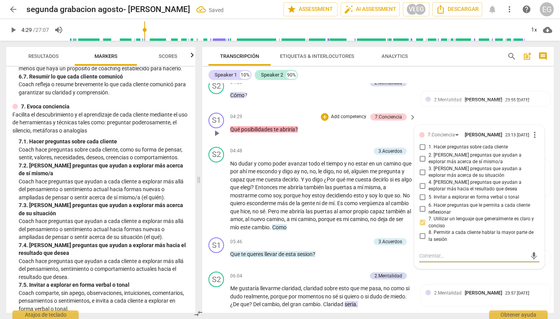
type textarea "i"
type textarea "in"
type textarea "inv"
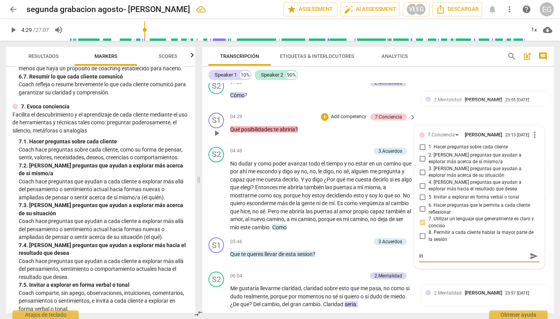
type textarea "inv"
type textarea "invi"
type textarea "invit"
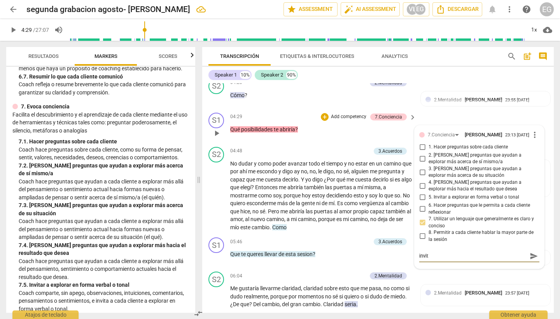
type textarea "invita"
type textarea "invita a"
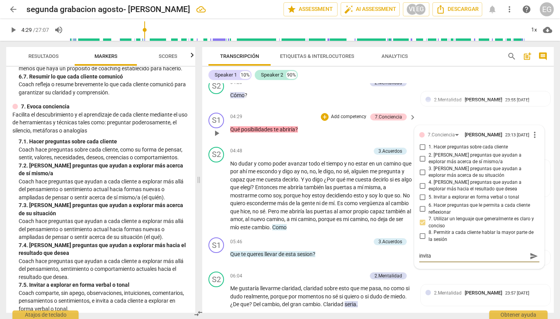
type textarea "invita a"
type textarea "invita a s"
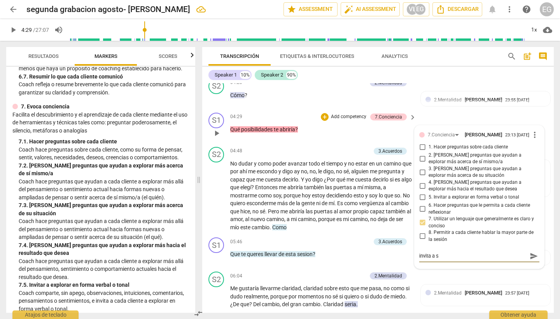
type textarea "invita a so"
type textarea "invita a soñ"
type textarea "invita a soña"
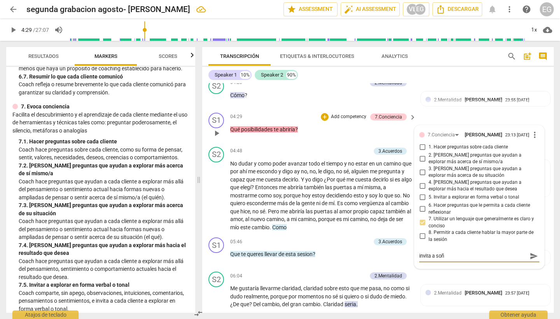
type textarea "invita a soña"
type textarea "invita a soñar"
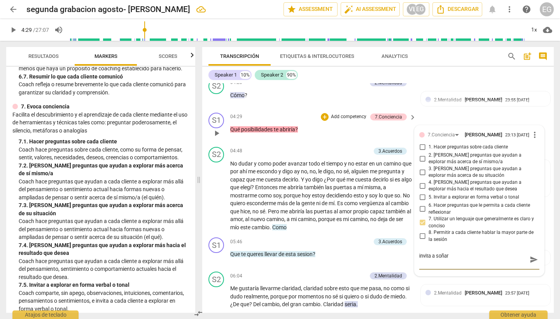
click at [277, 133] on span "te" at bounding box center [277, 129] width 6 height 6
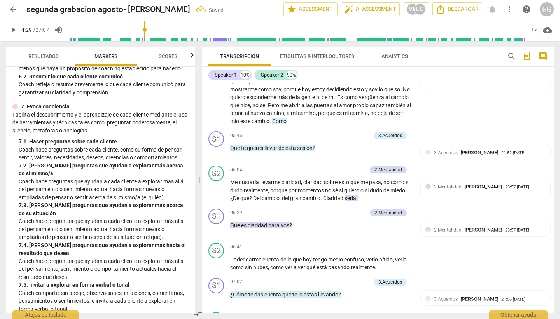
scroll to position [805, 0]
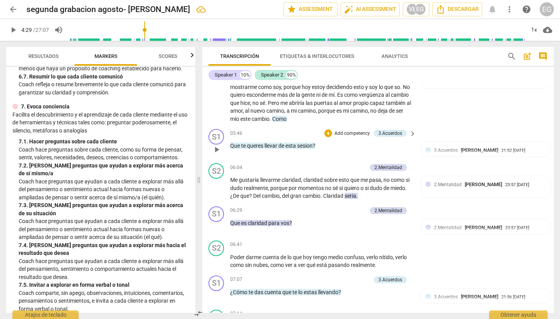
click at [344, 137] on p "Add competency" at bounding box center [351, 133] width 37 height 7
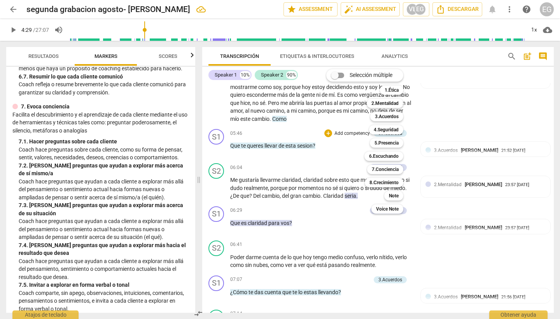
click at [148, 115] on div at bounding box center [280, 159] width 560 height 319
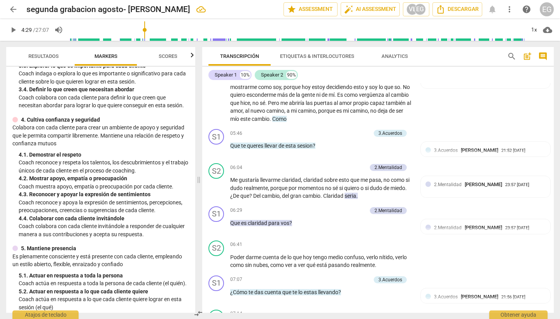
scroll to position [0, 0]
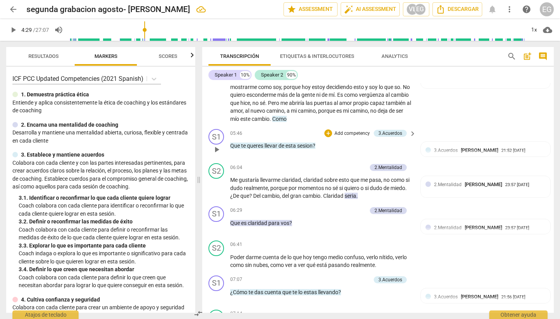
click at [342, 137] on p "Add competency" at bounding box center [351, 133] width 37 height 7
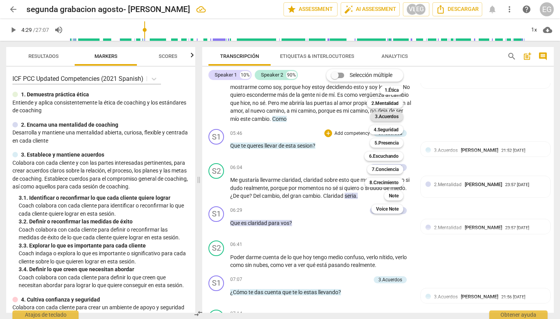
click at [389, 116] on b "3.Acuerdos" at bounding box center [387, 116] width 24 height 9
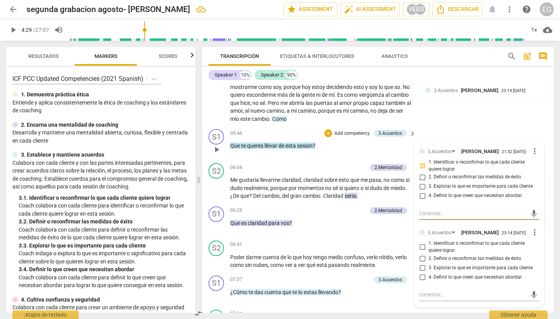
click at [423, 272] on input "3. Explorar lo que es importante para cada cliente" at bounding box center [422, 267] width 12 height 9
checkbox input "true"
click at [238, 149] on span "Que" at bounding box center [235, 146] width 11 height 6
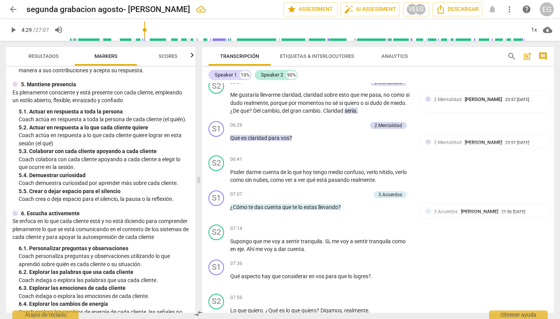
scroll to position [344, 0]
click at [354, 129] on p "Add competency" at bounding box center [348, 125] width 37 height 7
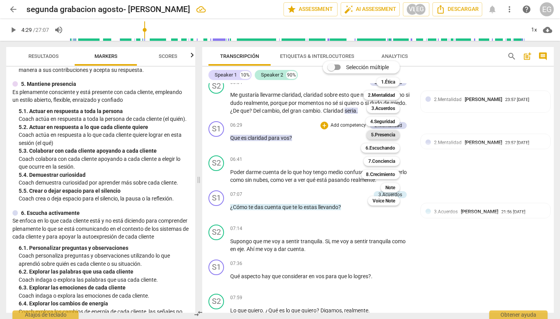
click at [389, 134] on b "5.Presencia" at bounding box center [383, 134] width 24 height 9
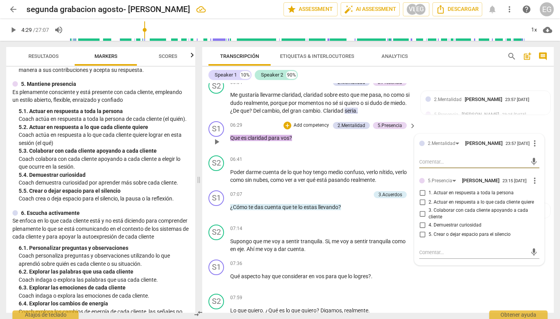
click at [423, 230] on input "4. Demuestrar curiosidad" at bounding box center [422, 225] width 12 height 9
checkbox input "true"
click at [273, 141] on span "para" at bounding box center [274, 138] width 12 height 6
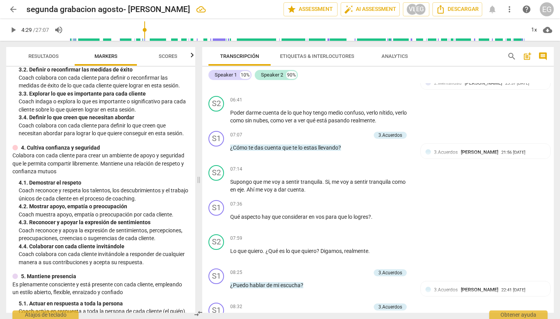
scroll to position [0, 0]
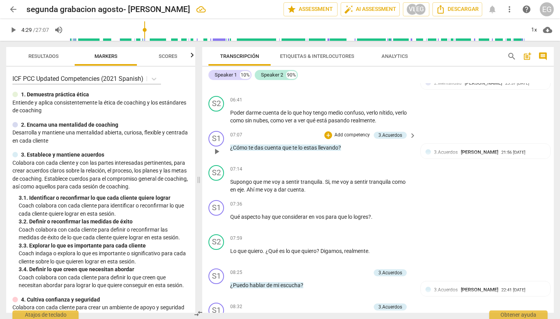
click at [348, 139] on p "Add competency" at bounding box center [351, 135] width 37 height 7
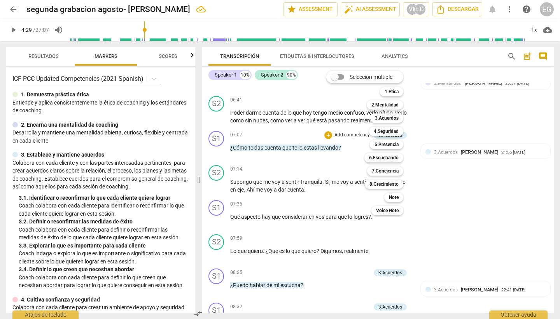
click at [347, 139] on div "Selección múltiple m 1.Ética 1 2.Mentalidad 2 3.Acuerdos 3 4.Seguridad 4 5.Pres…" at bounding box center [370, 143] width 95 height 148
click at [388, 117] on b "3.Acuerdos" at bounding box center [387, 117] width 24 height 9
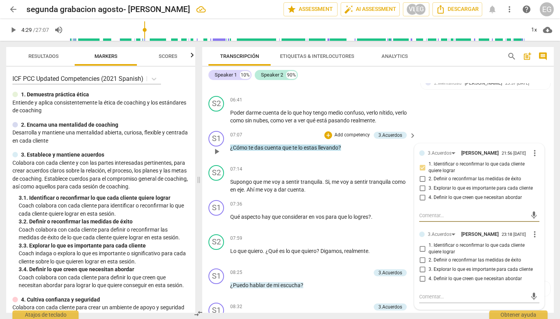
click at [423, 274] on input "3. Explorar lo que es importante para cada cliente" at bounding box center [422, 269] width 12 height 9
checkbox input "true"
click at [314, 151] on span "estas" at bounding box center [311, 148] width 14 height 6
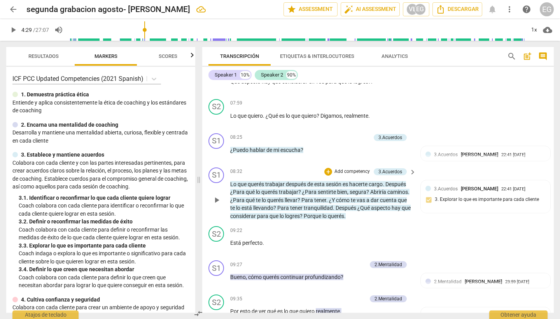
scroll to position [1101, 0]
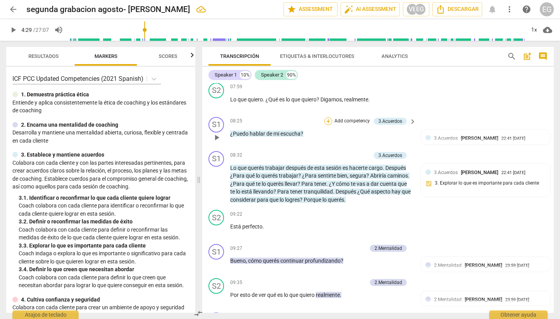
click at [328, 125] on div "+" at bounding box center [328, 121] width 8 height 8
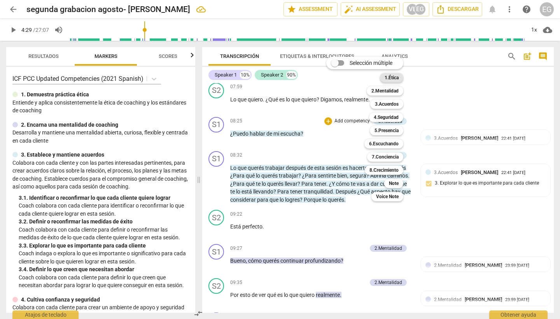
click at [394, 77] on b "1.Ética" at bounding box center [391, 77] width 14 height 9
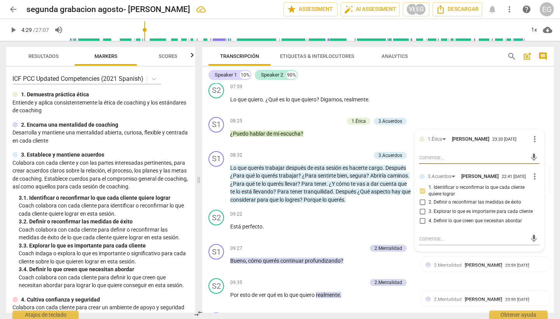
type textarea "R"
type textarea "Re"
type textarea "Res"
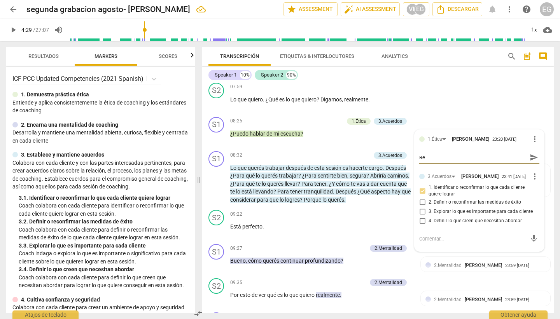
type textarea "Res"
type textarea "Resp"
type textarea "Respe"
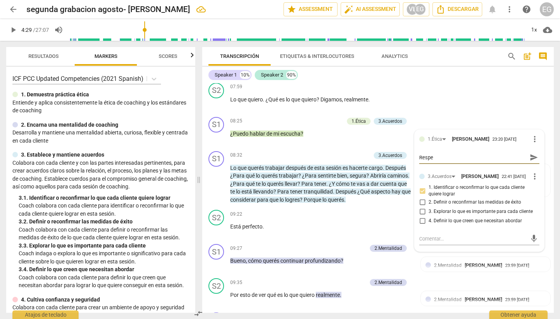
type textarea "Respet"
type textarea "Respeto"
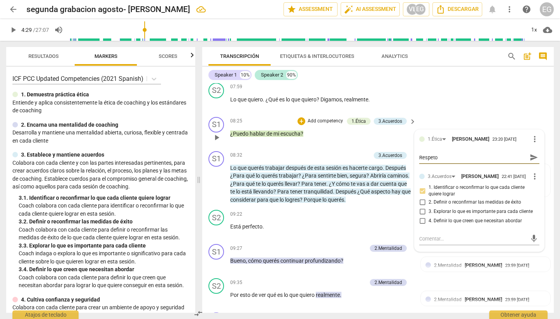
type textarea "Respeto"
click at [532, 162] on span "send" at bounding box center [533, 157] width 9 height 9
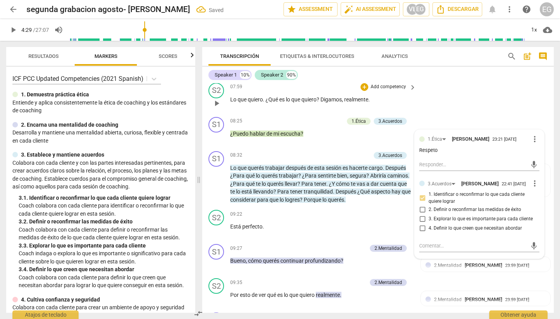
click at [452, 114] on div "S2 play_arrow pause 07:59 + Add competency keyboard_arrow_right Lo que quiero .…" at bounding box center [377, 97] width 351 height 34
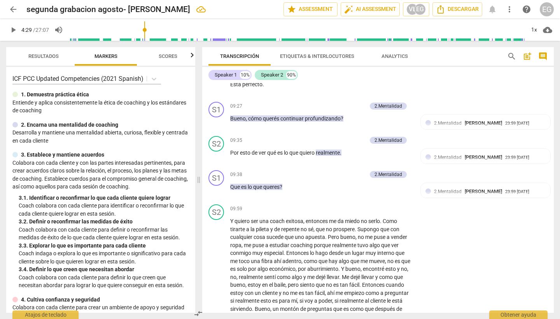
scroll to position [1243, 0]
click at [352, 110] on p "Add competency" at bounding box center [348, 106] width 37 height 7
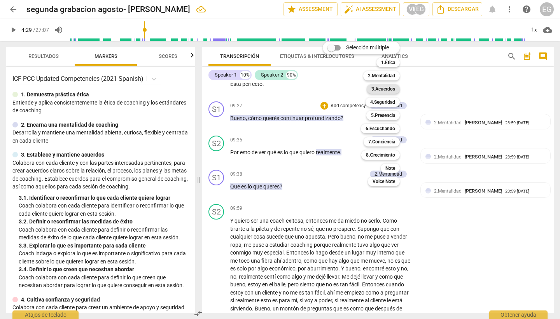
click at [388, 88] on b "3.Acuerdos" at bounding box center [383, 88] width 24 height 9
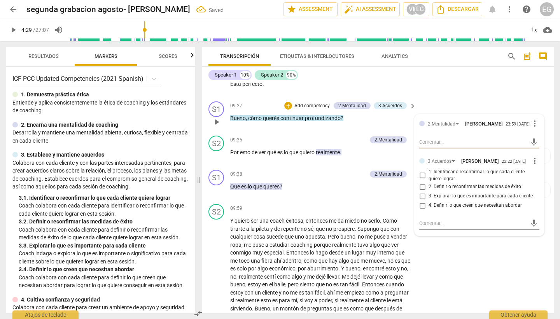
click at [422, 210] on input "4. Definir lo que creen que necesitan abordar" at bounding box center [422, 205] width 12 height 9
checkbox input "true"
click at [477, 87] on div "S2 play_arrow pause 09:22 + Add competency keyboard_arrow_right Está perfecto ." at bounding box center [377, 81] width 351 height 34
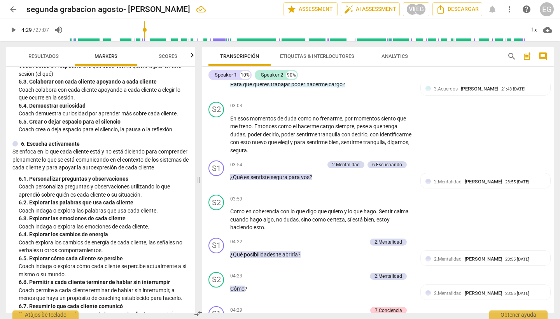
scroll to position [0, 0]
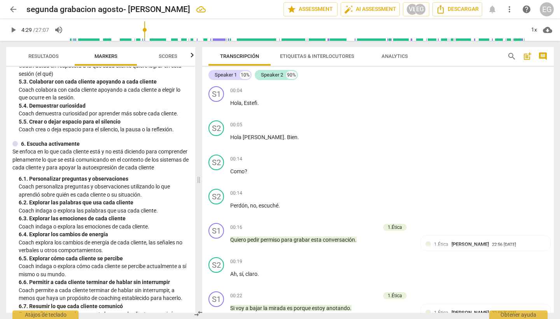
click at [39, 58] on span "Resultados" at bounding box center [43, 56] width 30 height 6
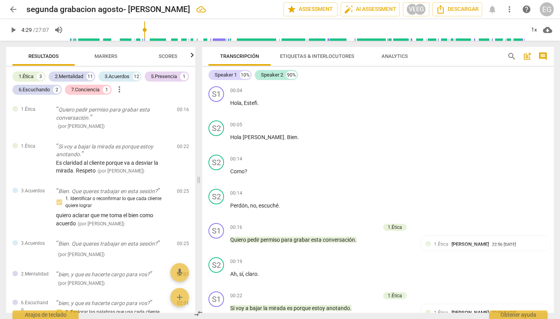
click at [15, 9] on span "arrow_back" at bounding box center [13, 9] width 9 height 9
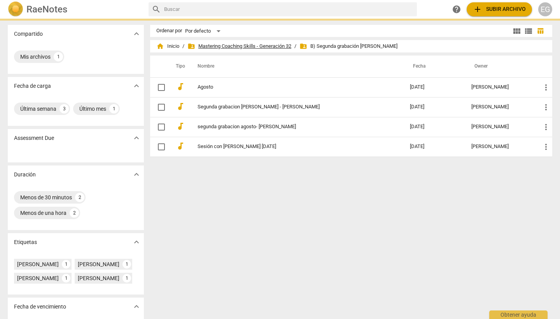
click at [264, 46] on span "folder_shared Mastering Coaching Skills - Generación 32" at bounding box center [239, 46] width 104 height 8
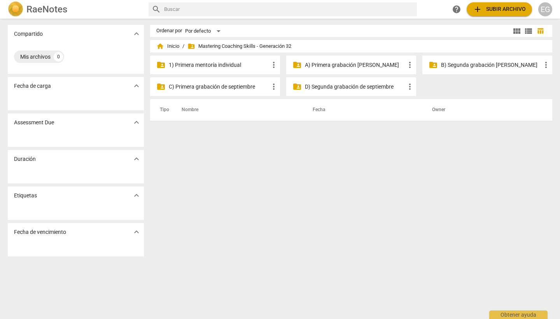
click at [473, 64] on p "B) Segunda grabación [PERSON_NAME]" at bounding box center [491, 65] width 100 height 8
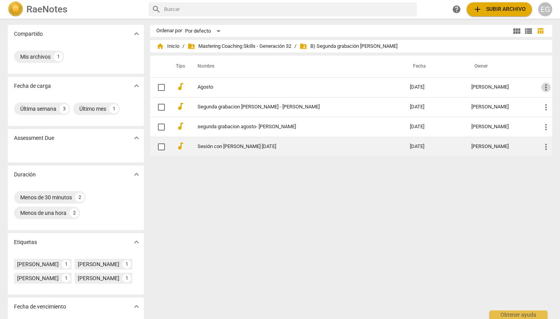
drag, startPoint x: 542, startPoint y: 87, endPoint x: 431, endPoint y: 153, distance: 129.7
click at [377, 212] on div "Ordenar por Por defecto view_module view_list table_chart home Inicio / folder_…" at bounding box center [354, 169] width 408 height 288
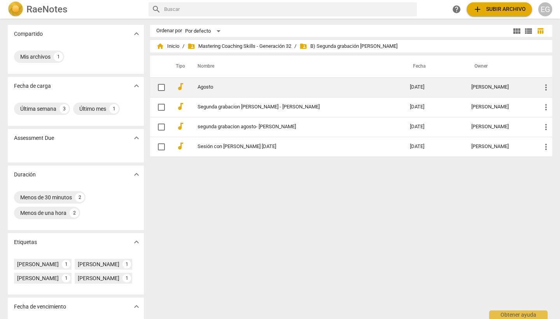
click at [546, 86] on span "more_vert" at bounding box center [545, 87] width 9 height 9
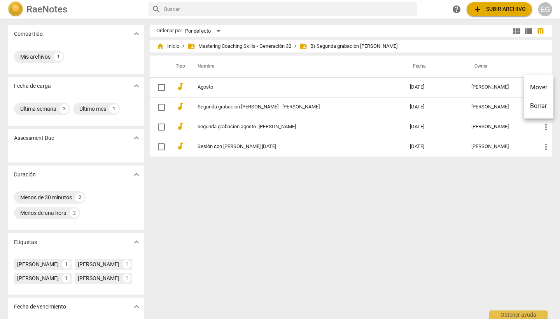
click at [160, 86] on div at bounding box center [280, 159] width 560 height 319
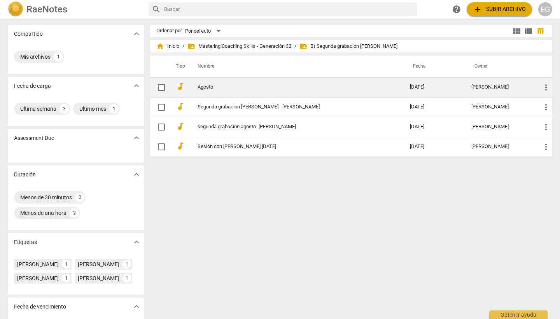
click at [159, 86] on input "checkbox" at bounding box center [161, 87] width 16 height 9
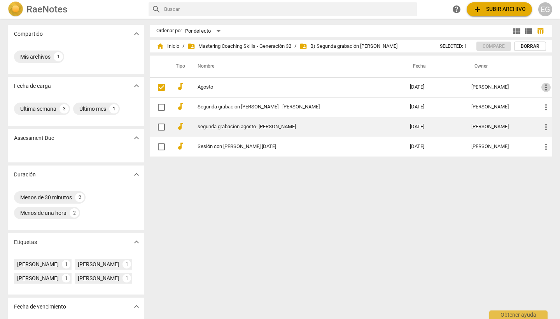
drag, startPoint x: 546, startPoint y: 88, endPoint x: 422, endPoint y: 134, distance: 132.1
click at [334, 187] on div "Ordenar por Por defecto view_module view_list table_chart home Inicio / folder_…" at bounding box center [354, 169] width 408 height 288
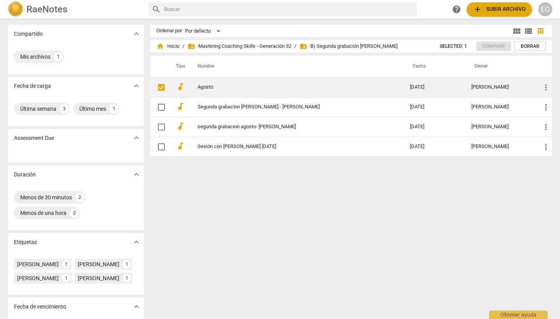
click at [161, 86] on input "checkbox" at bounding box center [161, 87] width 16 height 9
checkbox input "false"
click at [161, 86] on input "checkbox" at bounding box center [161, 87] width 16 height 9
drag, startPoint x: 535, startPoint y: 87, endPoint x: 515, endPoint y: 86, distance: 19.5
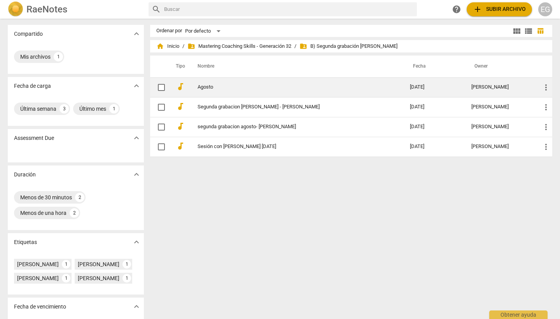
click at [545, 87] on td "more_vert" at bounding box center [543, 87] width 17 height 20
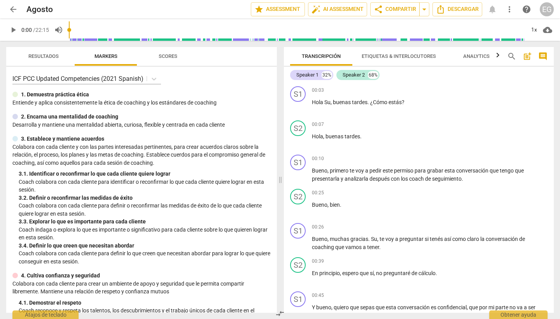
click at [16, 7] on span "arrow_back" at bounding box center [13, 9] width 9 height 9
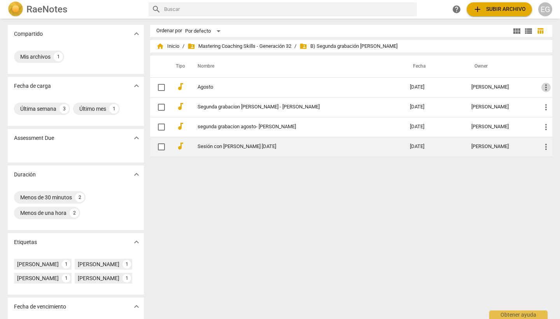
drag, startPoint x: 541, startPoint y: 86, endPoint x: 421, endPoint y: 138, distance: 130.9
click at [368, 177] on div "Ordenar por Por defecto view_module view_list table_chart home Inicio / folder_…" at bounding box center [354, 169] width 408 height 288
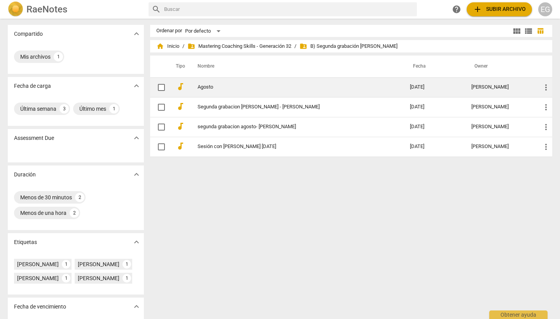
click at [545, 86] on tr "audiotrack Agosto [DATE] [PERSON_NAME] more_vert" at bounding box center [351, 87] width 402 height 20
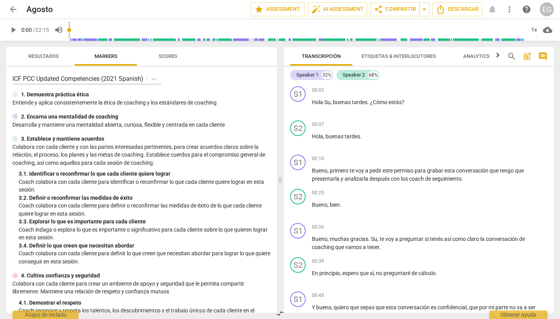
click at [14, 9] on span "arrow_back" at bounding box center [13, 9] width 9 height 9
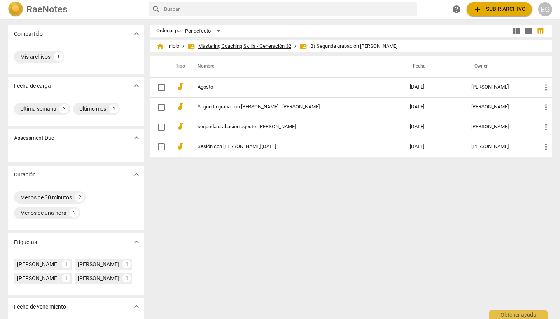
click at [251, 45] on span "folder_shared Mastering Coaching Skills - Generación 32" at bounding box center [239, 46] width 104 height 8
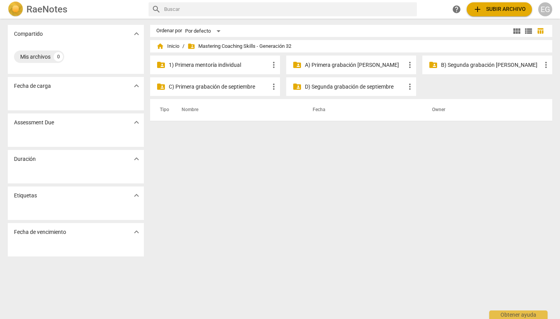
click at [546, 65] on span "more_vert" at bounding box center [545, 64] width 9 height 9
click at [480, 134] on div at bounding box center [280, 159] width 560 height 319
click at [491, 66] on p "B) Segunda grabación [PERSON_NAME]" at bounding box center [491, 65] width 100 height 8
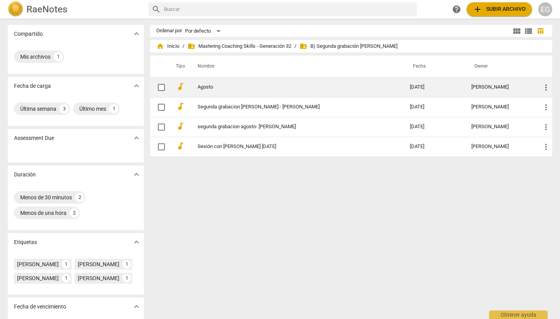
click at [543, 87] on span "more_vert" at bounding box center [545, 87] width 9 height 9
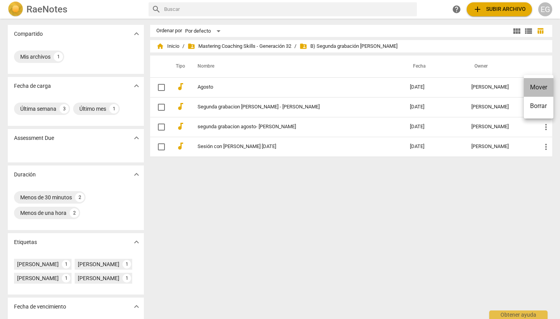
click at [538, 87] on li "Mover" at bounding box center [539, 87] width 30 height 19
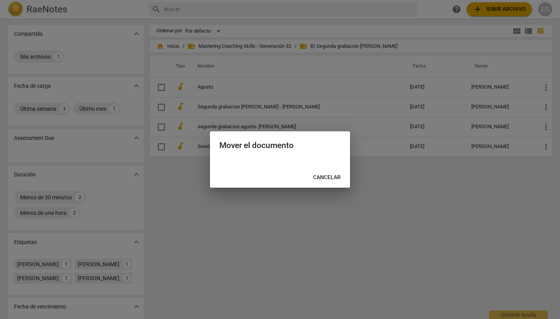
click at [328, 178] on span "Cancelar" at bounding box center [327, 178] width 28 height 8
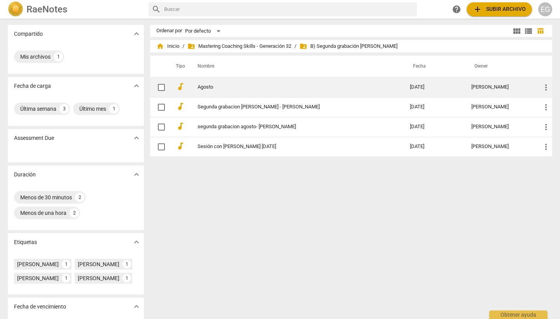
click at [159, 85] on input "checkbox" at bounding box center [161, 87] width 16 height 9
checkbox input "false"
click at [543, 86] on span "more_vert" at bounding box center [545, 87] width 9 height 9
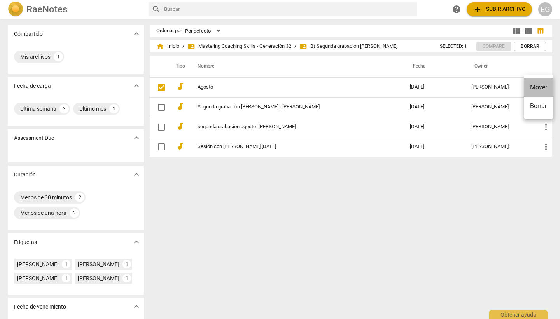
click at [543, 87] on li "Mover" at bounding box center [539, 87] width 30 height 19
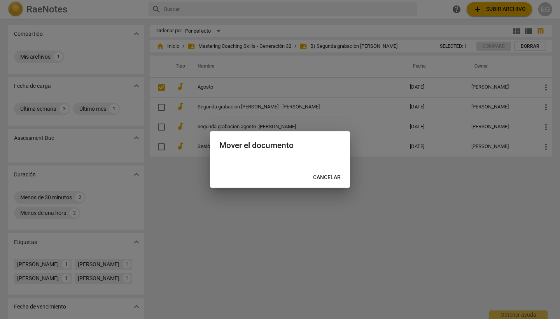
click at [379, 194] on div at bounding box center [280, 159] width 560 height 319
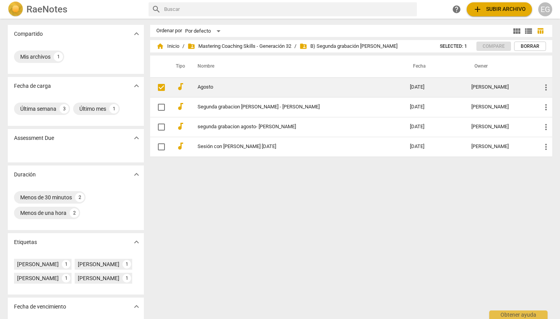
drag, startPoint x: 453, startPoint y: 87, endPoint x: 425, endPoint y: 90, distance: 28.6
click at [425, 90] on td "[DATE]" at bounding box center [433, 87] width 61 height 20
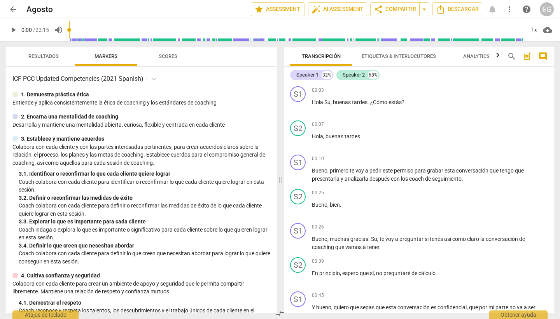
click at [16, 7] on span "arrow_back" at bounding box center [13, 9] width 9 height 9
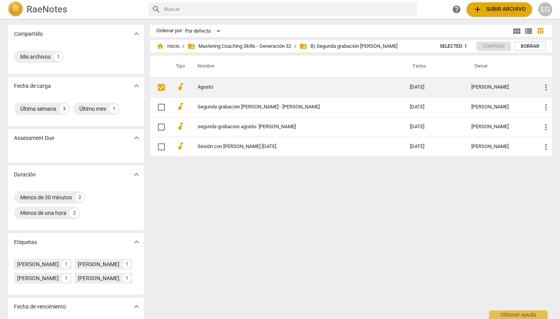
click at [163, 86] on input "checkbox" at bounding box center [161, 87] width 16 height 9
click at [544, 86] on span "more_vert" at bounding box center [545, 87] width 9 height 9
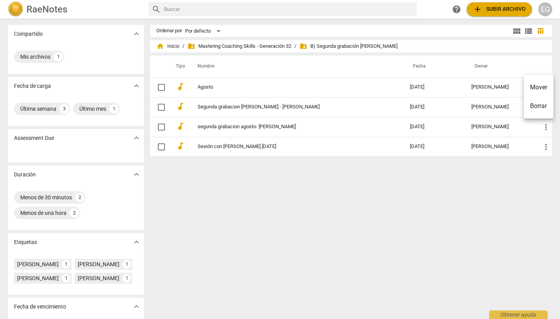
click at [534, 87] on li "Mover" at bounding box center [539, 87] width 30 height 19
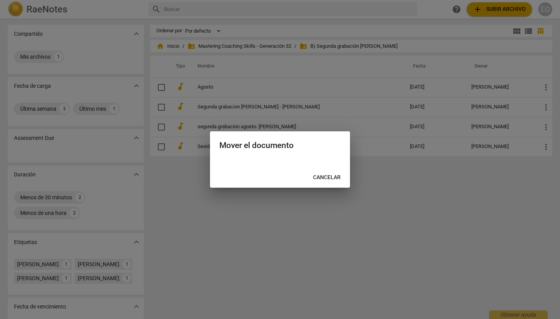
click at [354, 189] on div at bounding box center [280, 159] width 560 height 319
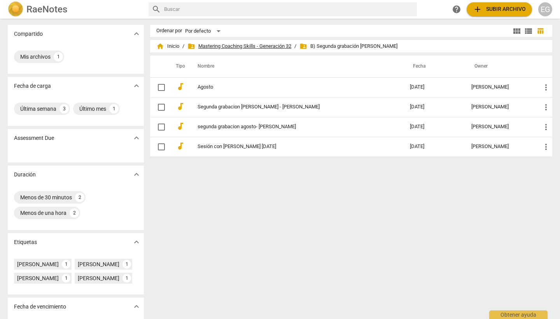
click at [271, 45] on span "folder_shared Mastering Coaching Skills - Generación 32" at bounding box center [239, 46] width 104 height 8
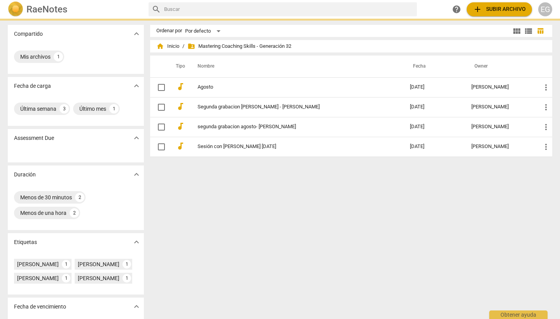
checkbox input "false"
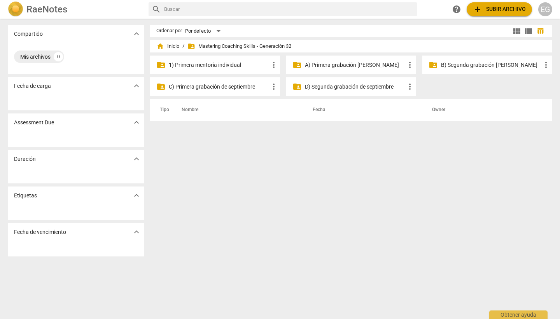
click at [492, 61] on p "B) Segunda grabación [PERSON_NAME]" at bounding box center [491, 65] width 100 height 8
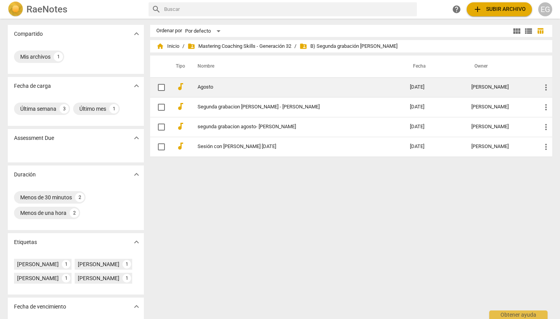
click at [213, 88] on link "Agosto" at bounding box center [289, 87] width 184 height 6
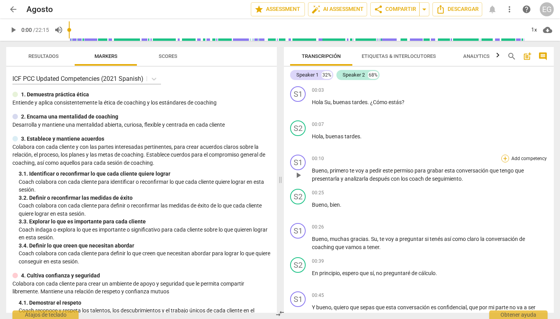
click at [504, 156] on div "+" at bounding box center [505, 159] width 8 height 8
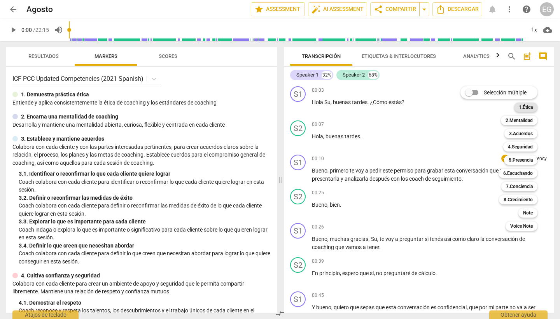
click at [526, 105] on b "1.Ética" at bounding box center [526, 107] width 14 height 9
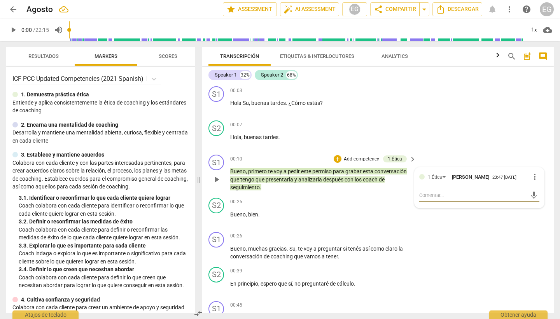
click at [250, 175] on p "[PERSON_NAME] , primero te voy a pedir este permiso para grabar esta conversaci…" at bounding box center [321, 180] width 182 height 24
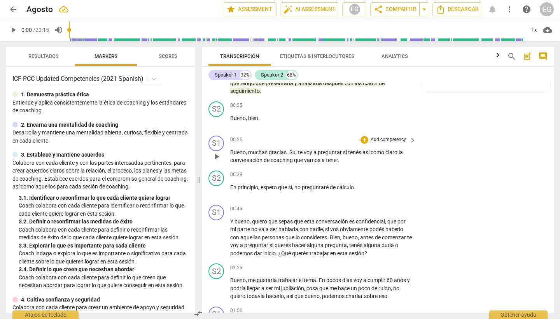
scroll to position [99, 0]
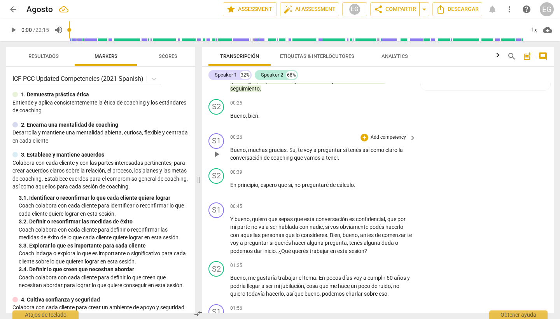
click at [382, 136] on p "Add competency" at bounding box center [388, 137] width 37 height 7
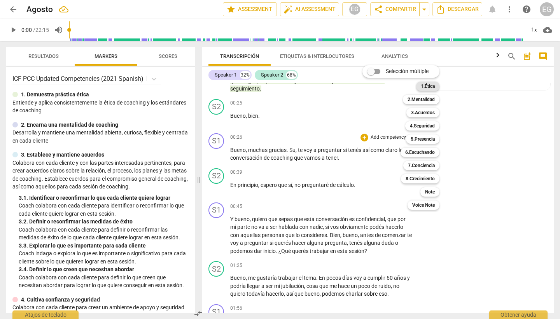
click at [429, 85] on b "1.Ética" at bounding box center [428, 86] width 14 height 9
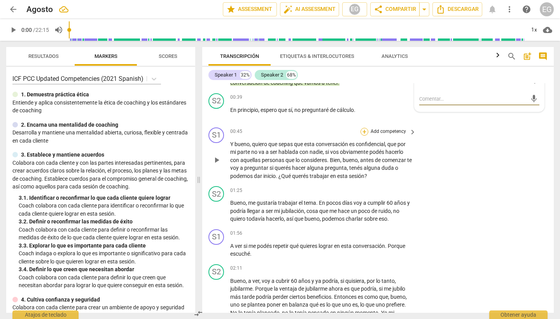
scroll to position [178, 0]
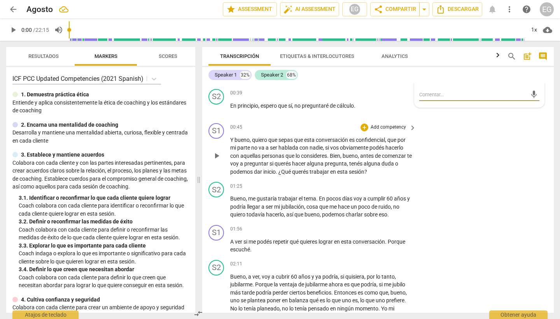
click at [389, 127] on p "Add competency" at bounding box center [388, 127] width 37 height 7
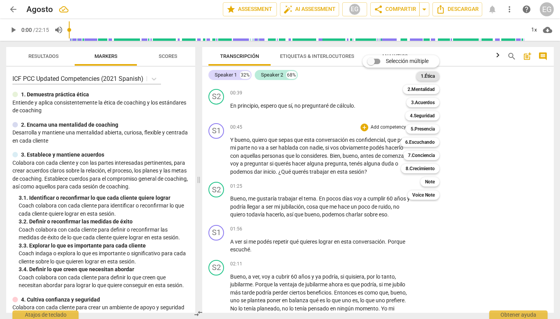
click at [426, 75] on b "1.Ética" at bounding box center [428, 76] width 14 height 9
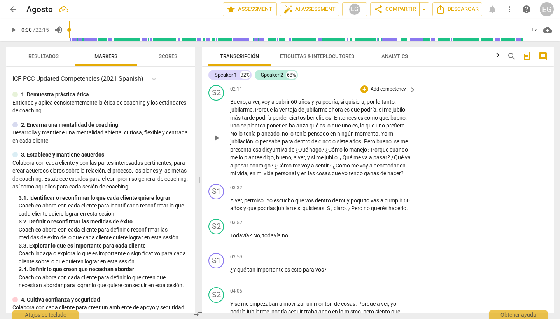
scroll to position [365, 0]
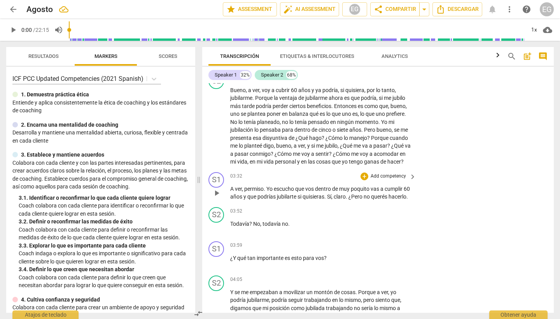
click at [386, 180] on p "Add competency" at bounding box center [388, 176] width 37 height 7
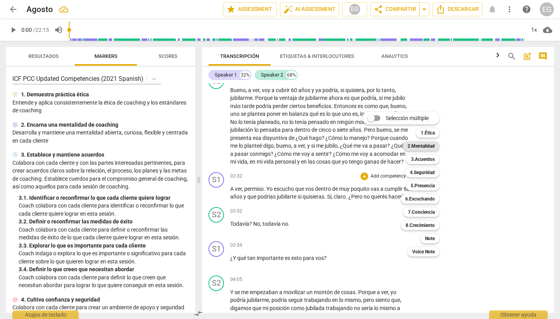
click at [427, 146] on b "2.Mentalidad" at bounding box center [420, 145] width 27 height 9
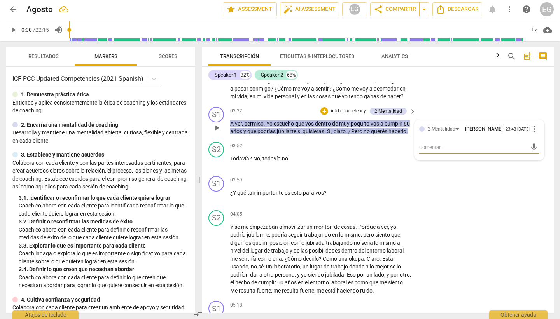
scroll to position [436, 0]
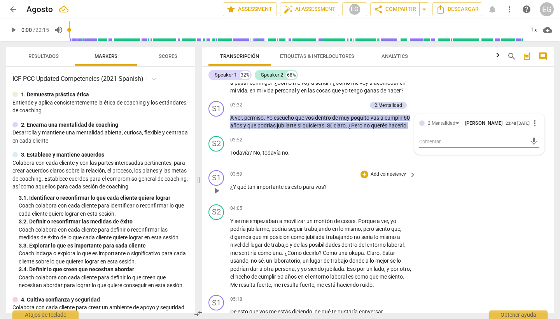
click at [385, 178] on p "Add competency" at bounding box center [388, 174] width 37 height 7
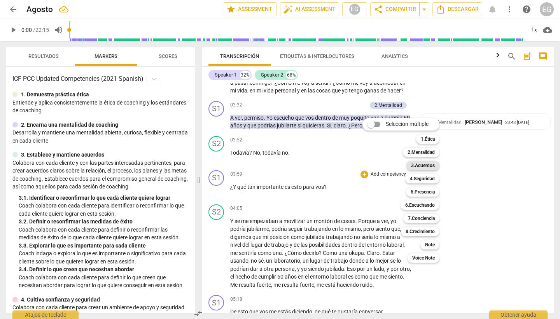
click at [419, 166] on b "3.Acuerdos" at bounding box center [423, 165] width 24 height 9
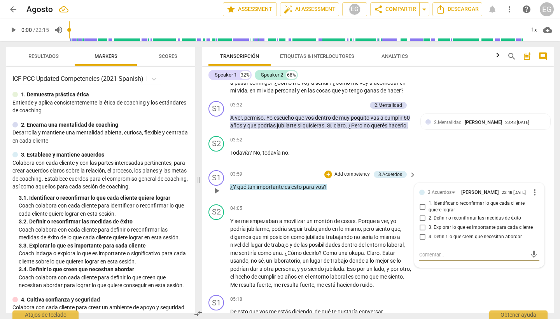
click at [422, 232] on input "3. Explorar lo que es importante para cada cliente" at bounding box center [422, 227] width 12 height 9
click at [300, 190] on span "esto" at bounding box center [297, 187] width 12 height 6
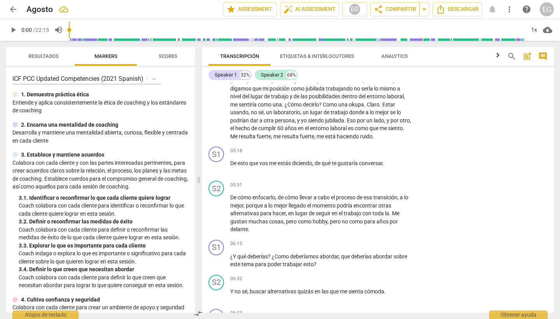
scroll to position [590, 0]
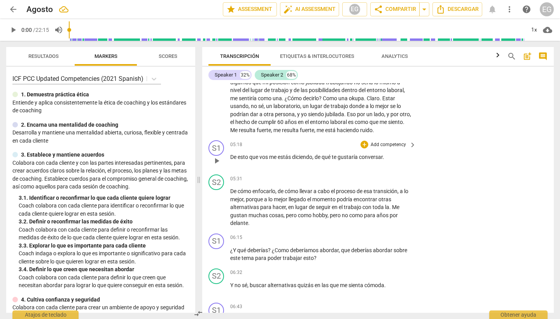
click at [384, 148] on p "Add competency" at bounding box center [388, 144] width 37 height 7
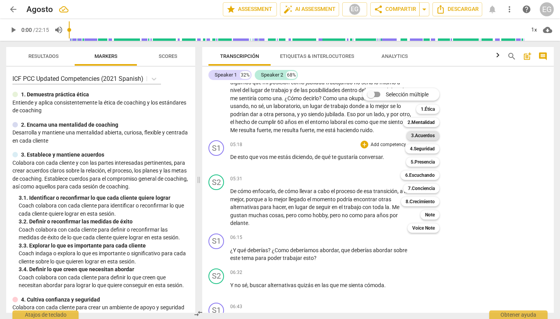
click at [423, 135] on b "3.Acuerdos" at bounding box center [423, 135] width 24 height 9
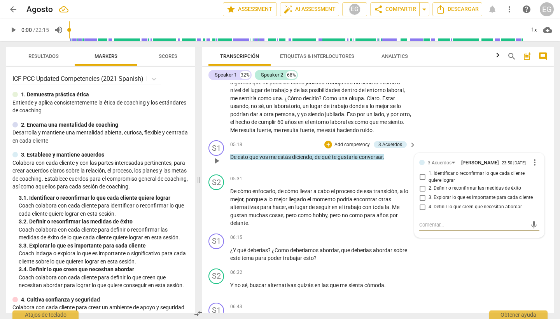
click at [292, 168] on div "05:18 + Add competency 3.Acuerdos keyboard_arrow_right De esto que vos me estás…" at bounding box center [323, 154] width 187 height 28
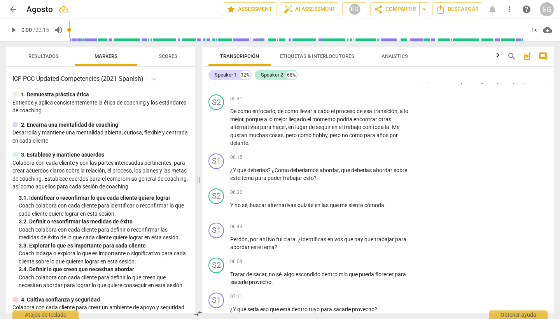
scroll to position [674, 0]
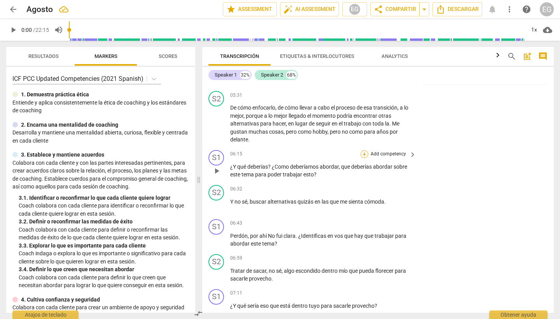
click at [364, 158] on div "+" at bounding box center [364, 154] width 8 height 8
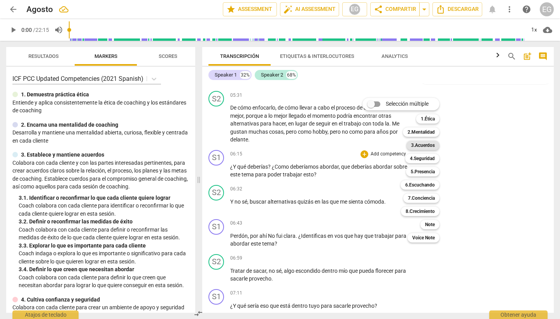
click at [423, 146] on b "3.Acuerdos" at bounding box center [423, 145] width 24 height 9
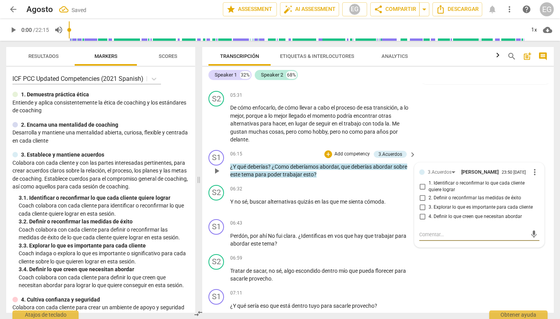
click at [421, 222] on input "4. Definir lo que creen que necesitan abordar" at bounding box center [422, 216] width 12 height 9
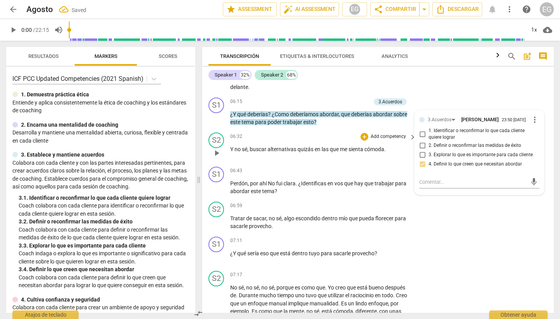
scroll to position [737, 0]
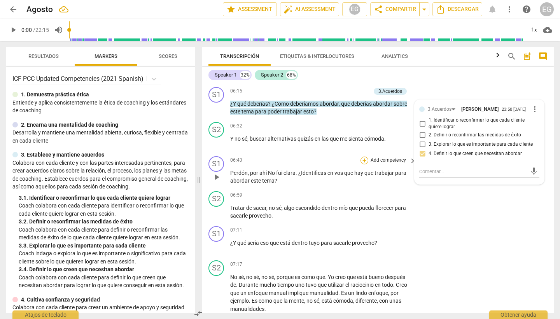
click at [365, 164] on div "+" at bounding box center [364, 161] width 8 height 8
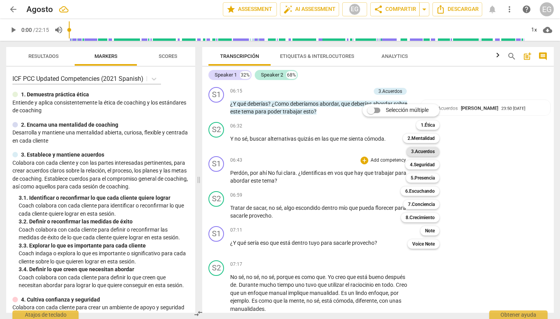
click at [423, 152] on b "3.Acuerdos" at bounding box center [423, 151] width 24 height 9
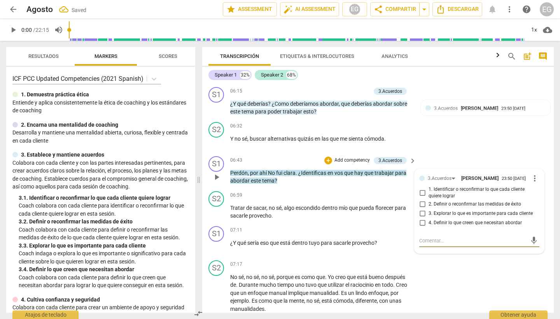
click at [423, 228] on input "4. Definir lo que creen que necesitan abordar" at bounding box center [422, 222] width 12 height 9
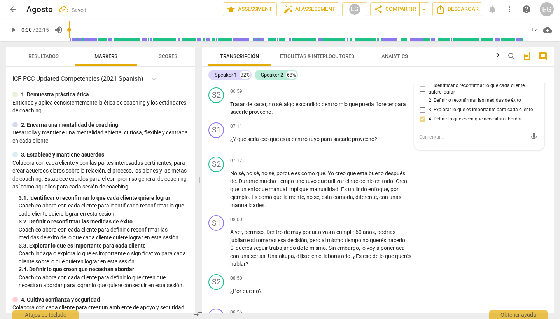
scroll to position [842, 0]
click at [363, 129] on div "+" at bounding box center [364, 126] width 8 height 8
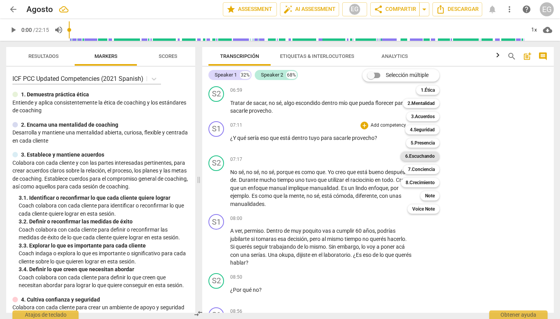
click at [412, 156] on b "6.Escuchando" at bounding box center [420, 156] width 30 height 9
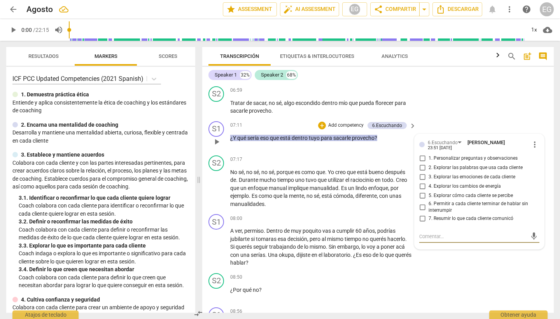
click at [421, 173] on input "2. Explorar las palabras que usa cada cliente" at bounding box center [422, 167] width 12 height 9
click at [340, 141] on span "sacarle" at bounding box center [342, 138] width 19 height 6
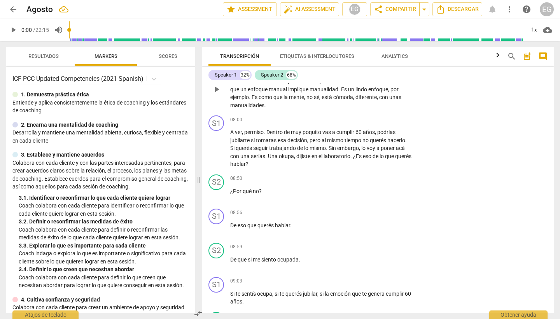
scroll to position [945, 0]
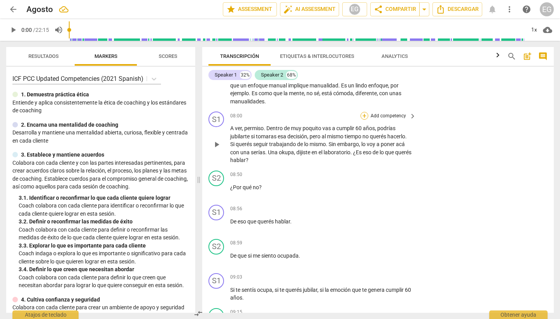
click at [364, 120] on div "+" at bounding box center [364, 116] width 8 height 8
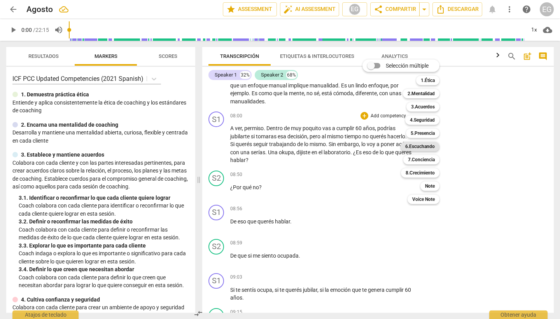
click at [417, 145] on b "6.Escuchando" at bounding box center [420, 146] width 30 height 9
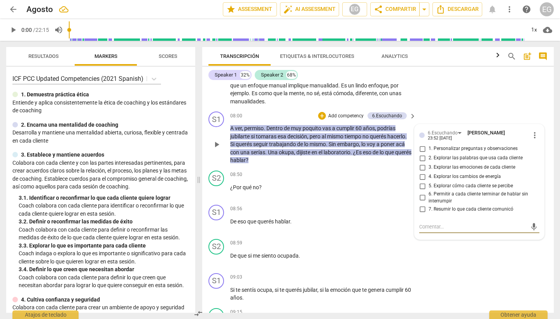
click at [421, 214] on input "7. Resumir lo que cada cliente comunicó" at bounding box center [422, 208] width 12 height 9
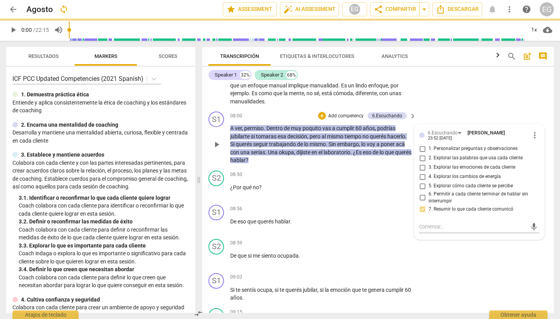
click at [335, 147] on span "Sin" at bounding box center [332, 144] width 9 height 6
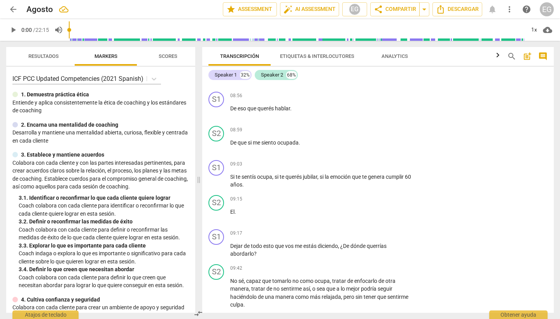
scroll to position [1058, 0]
click at [400, 99] on p "Add competency" at bounding box center [388, 95] width 37 height 7
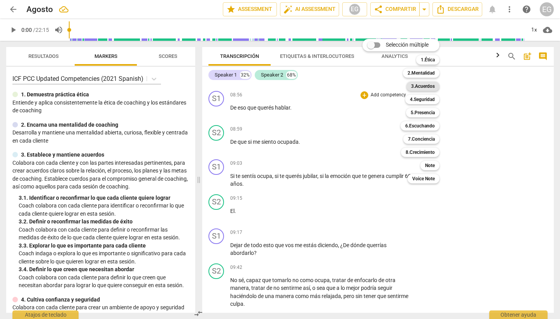
click at [427, 86] on b "3.Acuerdos" at bounding box center [423, 86] width 24 height 9
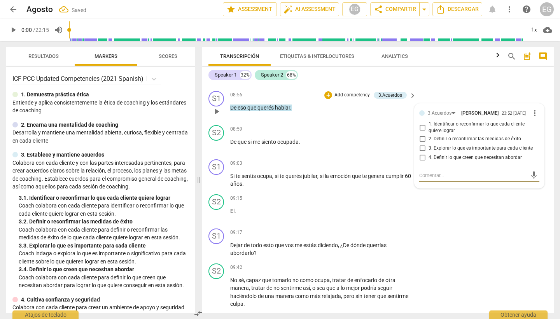
click at [421, 132] on input "1. Identificar o reconfirmar lo que cada cliente quiere lograr" at bounding box center [422, 127] width 12 height 9
click at [383, 99] on div "3.Acuerdos" at bounding box center [390, 95] width 24 height 7
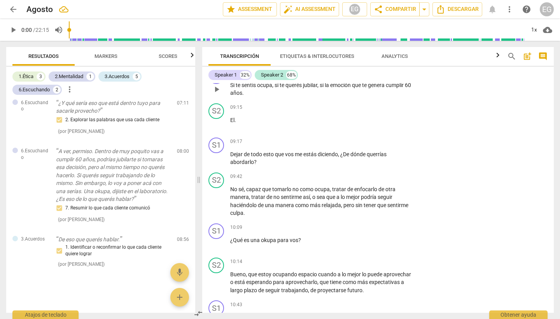
scroll to position [1151, 0]
click at [112, 54] on span "Markers" at bounding box center [105, 56] width 23 height 6
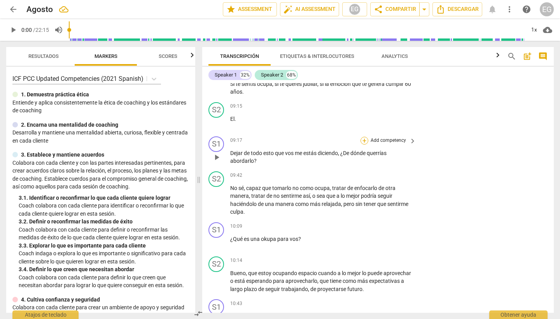
click at [363, 145] on div "+" at bounding box center [364, 141] width 8 height 8
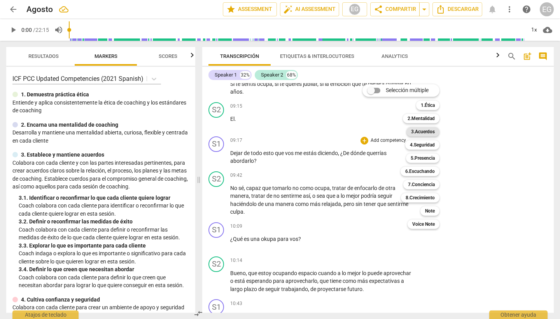
click at [422, 132] on b "3.Acuerdos" at bounding box center [423, 131] width 24 height 9
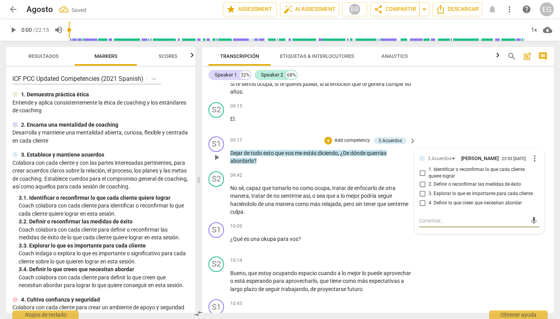
click at [423, 208] on input "4. Definir lo que creen que necesitan abordar" at bounding box center [422, 203] width 12 height 9
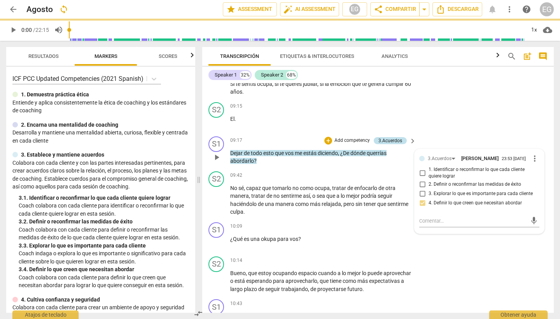
click at [385, 144] on div "3.Acuerdos" at bounding box center [390, 140] width 24 height 7
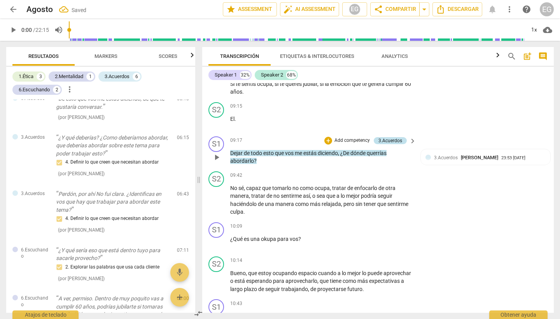
scroll to position [492, 0]
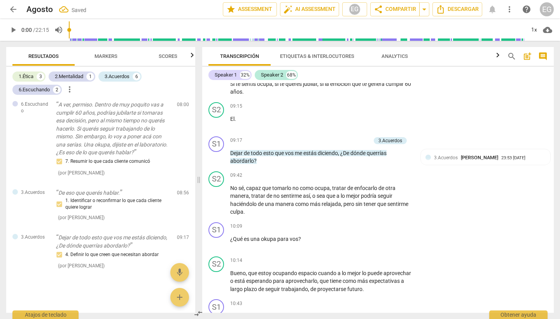
click at [107, 56] on span "Markers" at bounding box center [105, 56] width 23 height 6
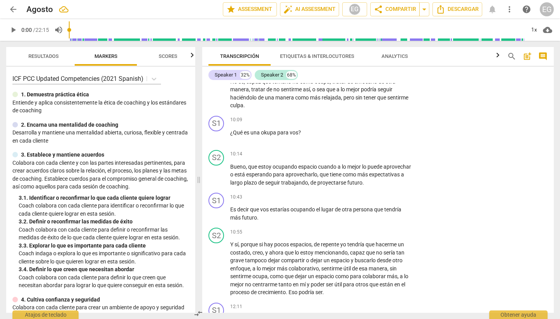
scroll to position [1260, 0]
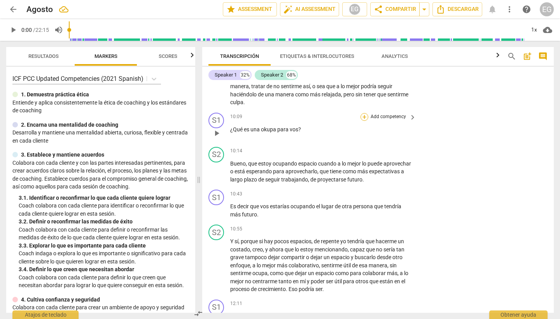
click at [362, 121] on div "+" at bounding box center [364, 117] width 8 height 8
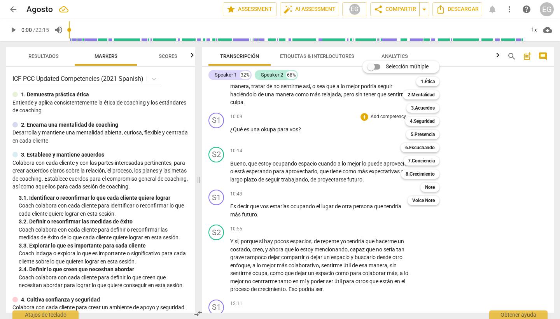
click at [281, 144] on div at bounding box center [280, 159] width 560 height 319
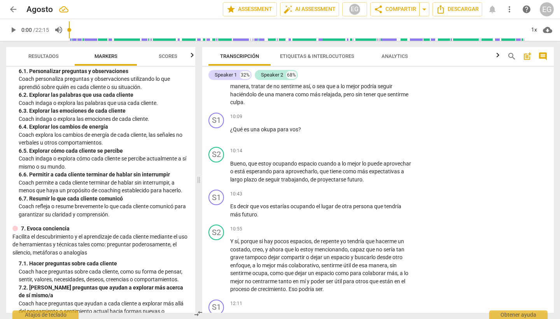
scroll to position [521, 0]
click at [362, 121] on div "+" at bounding box center [364, 117] width 8 height 8
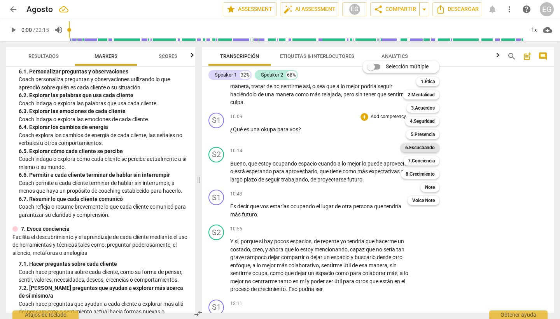
click at [419, 146] on b "6.Escuchando" at bounding box center [420, 147] width 30 height 9
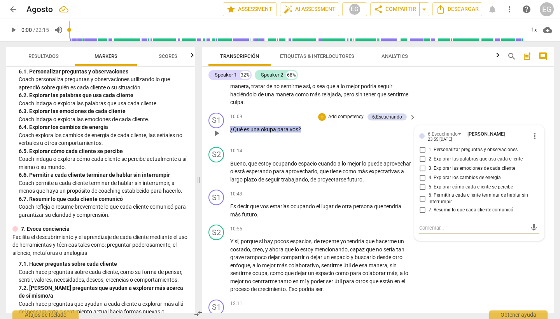
click at [422, 164] on input "2. Explorar las palabras que usa cada cliente" at bounding box center [422, 159] width 12 height 9
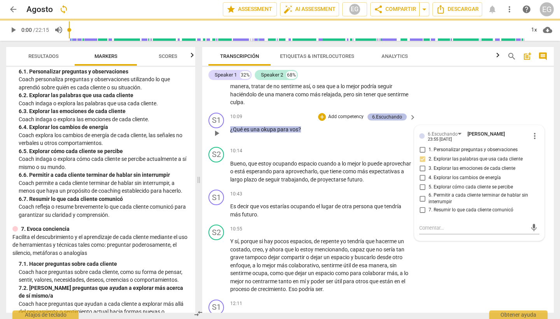
click at [388, 120] on div "6.Escuchando" at bounding box center [387, 116] width 30 height 7
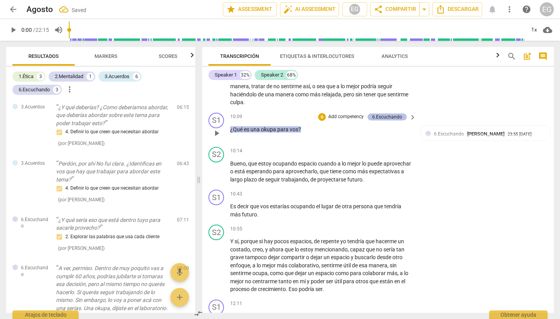
scroll to position [542, 0]
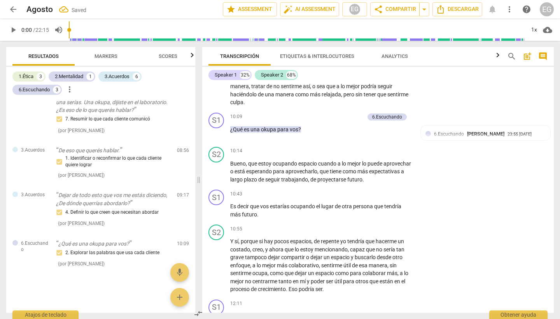
click at [103, 58] on span "Markers" at bounding box center [105, 56] width 23 height 6
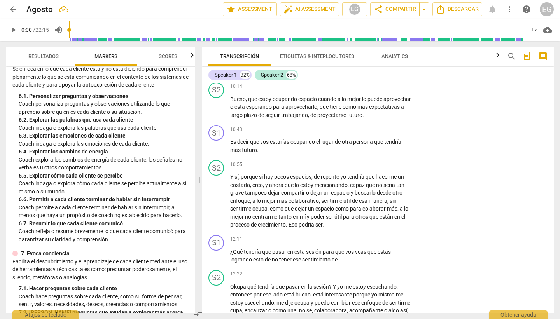
scroll to position [497, 0]
click at [365, 133] on div "+" at bounding box center [364, 130] width 8 height 8
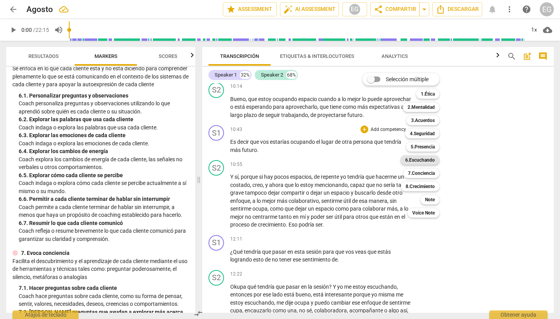
click at [426, 159] on b "6.Escuchando" at bounding box center [420, 159] width 30 height 9
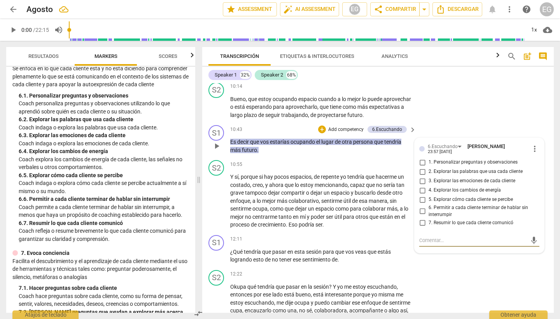
click at [422, 204] on input "5. Explorar cómo cada cliente se percibe" at bounding box center [422, 199] width 12 height 9
click at [383, 145] on span "que" at bounding box center [379, 142] width 10 height 6
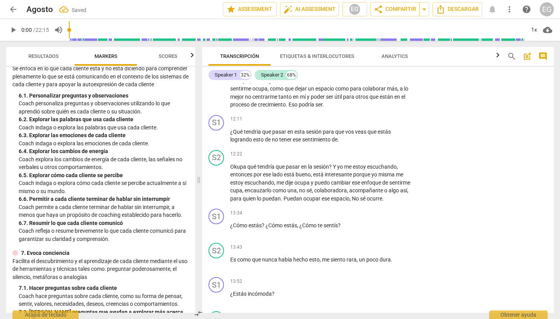
scroll to position [1446, 0]
click at [395, 122] on p "Add competency" at bounding box center [388, 118] width 37 height 7
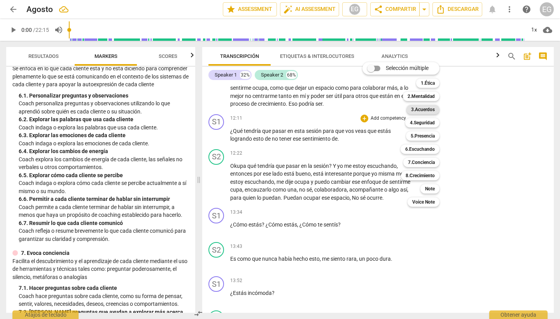
click at [426, 105] on b "3.Acuerdos" at bounding box center [423, 109] width 24 height 9
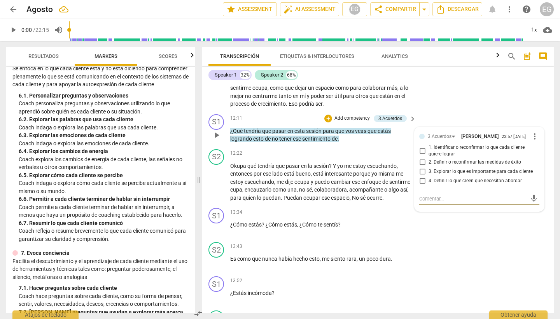
click at [421, 167] on input "2. Definir o reconfirmar las medidas de éxito" at bounding box center [422, 162] width 12 height 9
click at [370, 143] on p "¿Qué tendría que pasar en esta sesión para que vos veas que estás logrando esto…" at bounding box center [321, 135] width 182 height 16
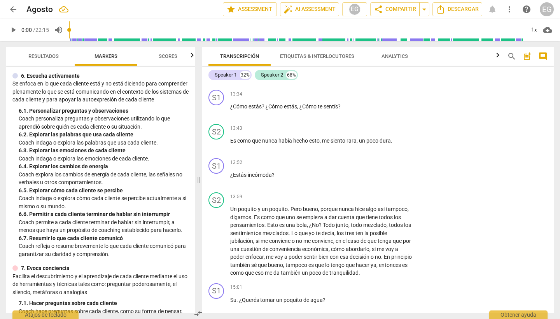
scroll to position [484, 0]
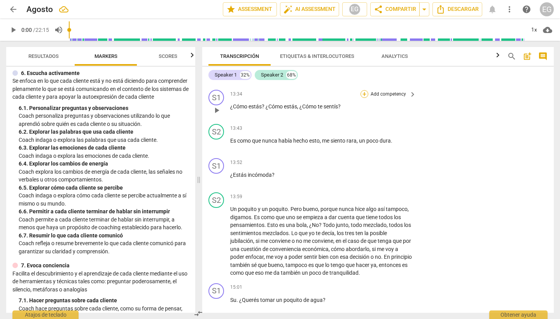
click at [363, 98] on div "+" at bounding box center [364, 94] width 8 height 8
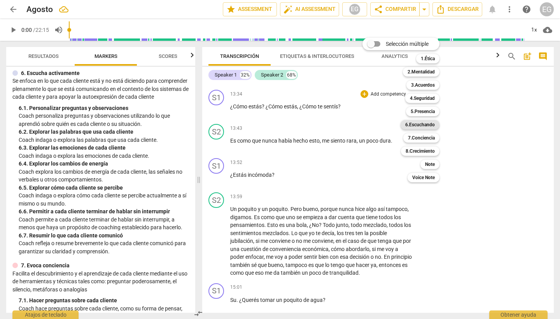
click at [412, 124] on b "6.Escuchando" at bounding box center [420, 124] width 30 height 9
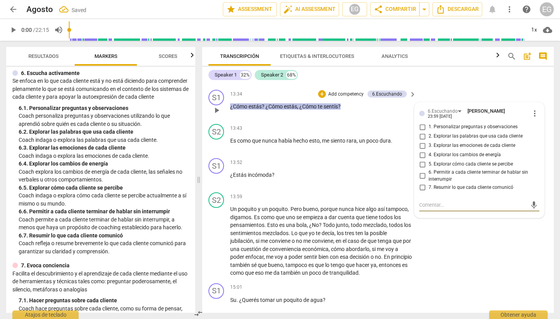
click at [421, 150] on input "3. Explorar las emociones de cada cliente" at bounding box center [422, 145] width 12 height 9
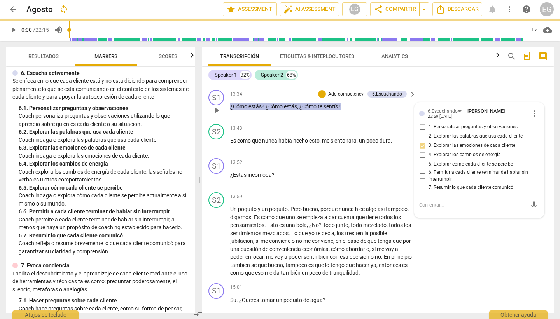
click at [330, 110] on span "sentís" at bounding box center [330, 106] width 14 height 6
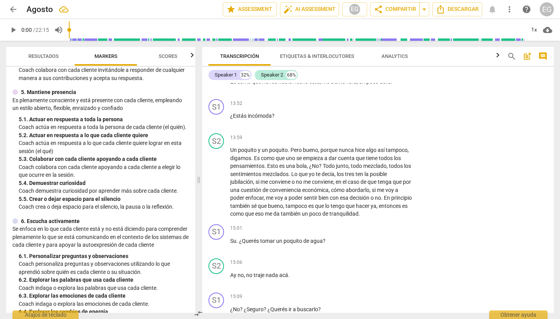
scroll to position [364, 0]
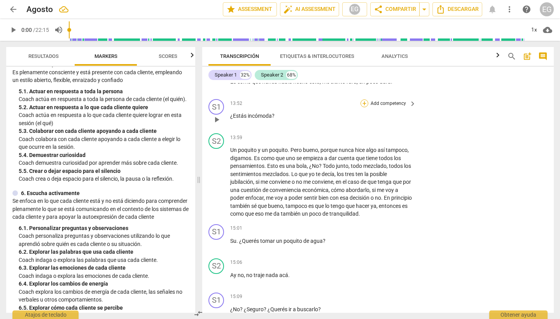
click at [363, 107] on div "+" at bounding box center [364, 104] width 8 height 8
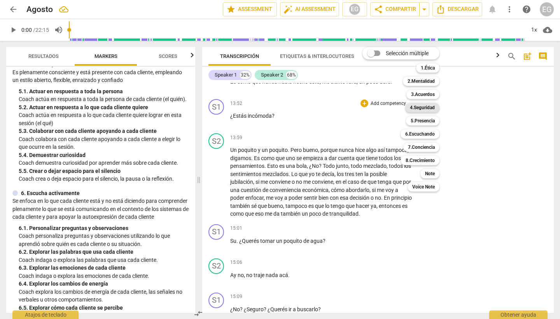
click at [419, 107] on b "4.Seguridad" at bounding box center [422, 107] width 25 height 9
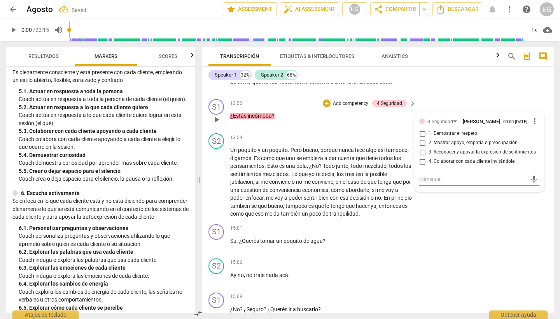
click at [423, 148] on input "2. Mostrar apoyo, empatía o preocupación" at bounding box center [422, 142] width 12 height 9
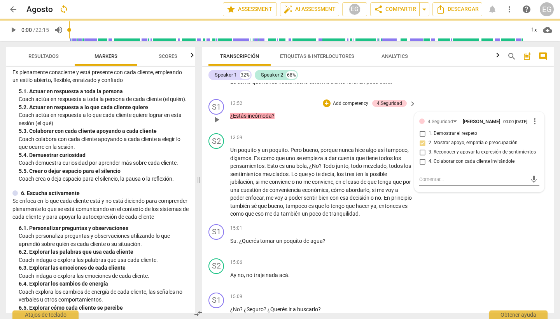
click at [340, 127] on div "13:52 + Add competency 4.Seguridad keyboard_arrow_right ¿Estás incómoda ?" at bounding box center [323, 113] width 187 height 28
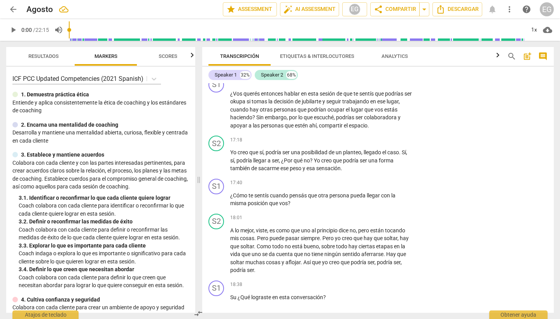
scroll to position [2009, 0]
click at [153, 167] on p "Colabora con cada cliente y con las partes interesadas pertinentes, para crear …" at bounding box center [100, 175] width 176 height 32
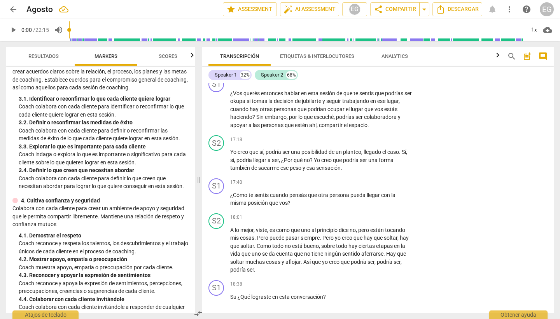
scroll to position [100, 0]
click at [398, 84] on p "Add competency" at bounding box center [388, 80] width 37 height 7
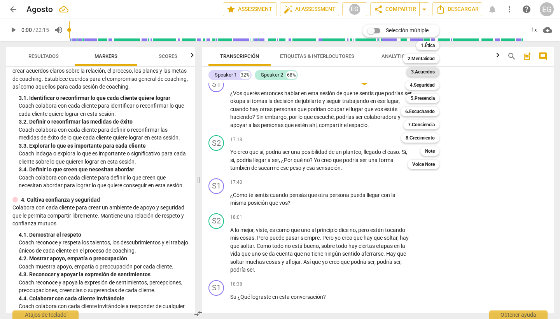
click at [429, 71] on b "3.Acuerdos" at bounding box center [423, 71] width 24 height 9
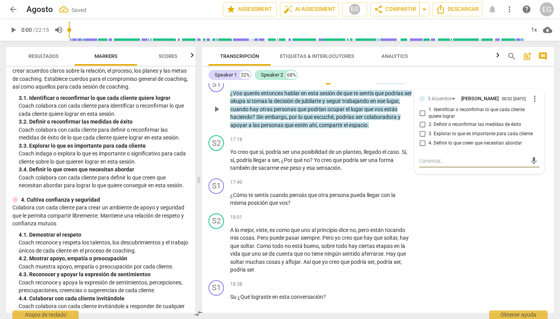
click at [422, 118] on input "1. Identificar o reconfirmar lo que cada cliente quiere lograr" at bounding box center [422, 112] width 12 height 9
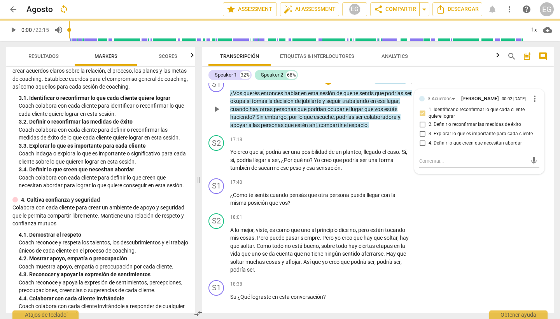
click at [388, 84] on div "3.Acuerdos" at bounding box center [390, 80] width 24 height 7
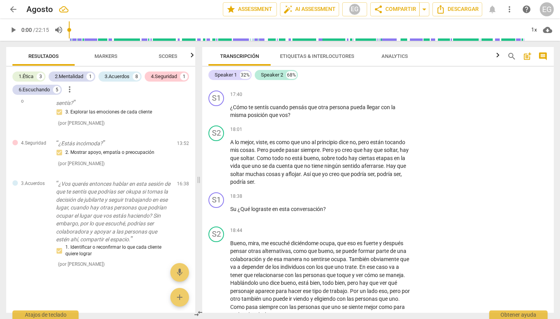
scroll to position [2097, 0]
click at [364, 98] on div "+" at bounding box center [364, 95] width 8 height 8
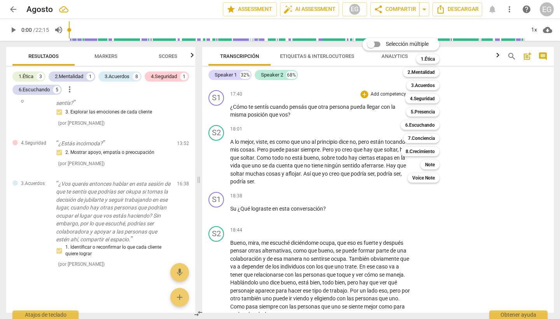
click at [106, 54] on div at bounding box center [280, 159] width 560 height 319
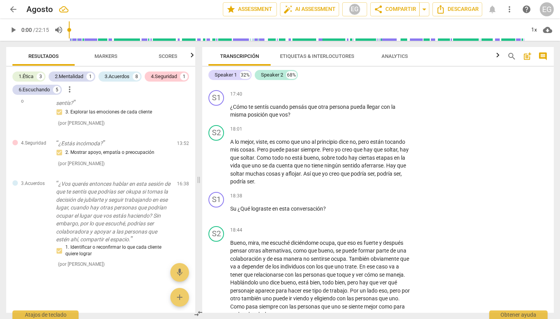
click at [106, 54] on span "Markers" at bounding box center [105, 56] width 23 height 6
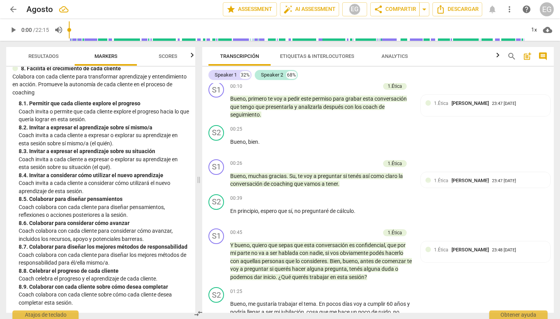
scroll to position [0, 0]
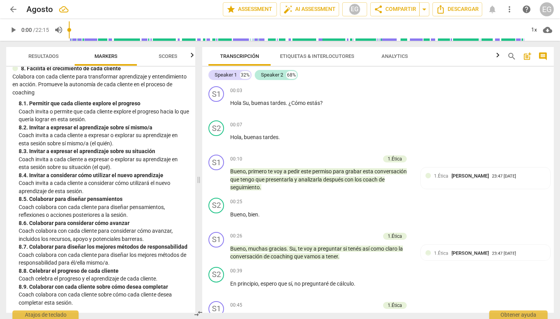
click at [53, 53] on span "Resultados" at bounding box center [43, 56] width 30 height 6
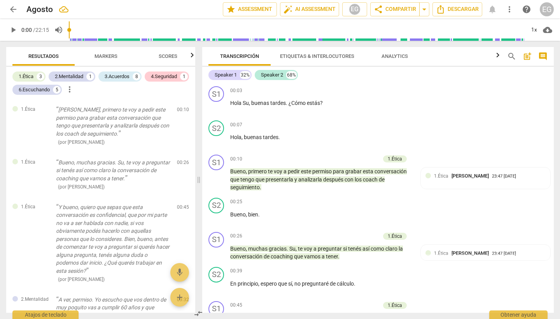
click at [112, 54] on span "Markers" at bounding box center [105, 56] width 23 height 6
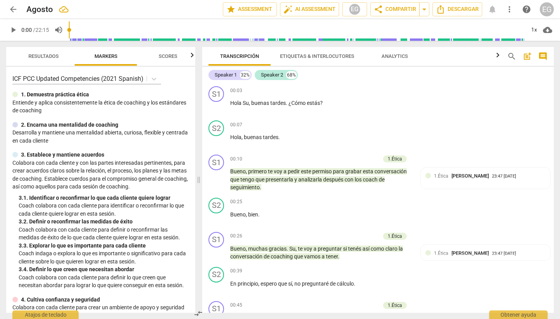
click at [49, 53] on span "Resultados" at bounding box center [43, 56] width 30 height 6
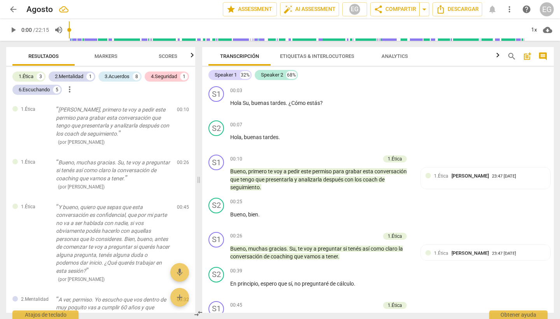
click at [236, 54] on span "Transcripción" at bounding box center [239, 56] width 39 height 6
